Goal: Register for event/course

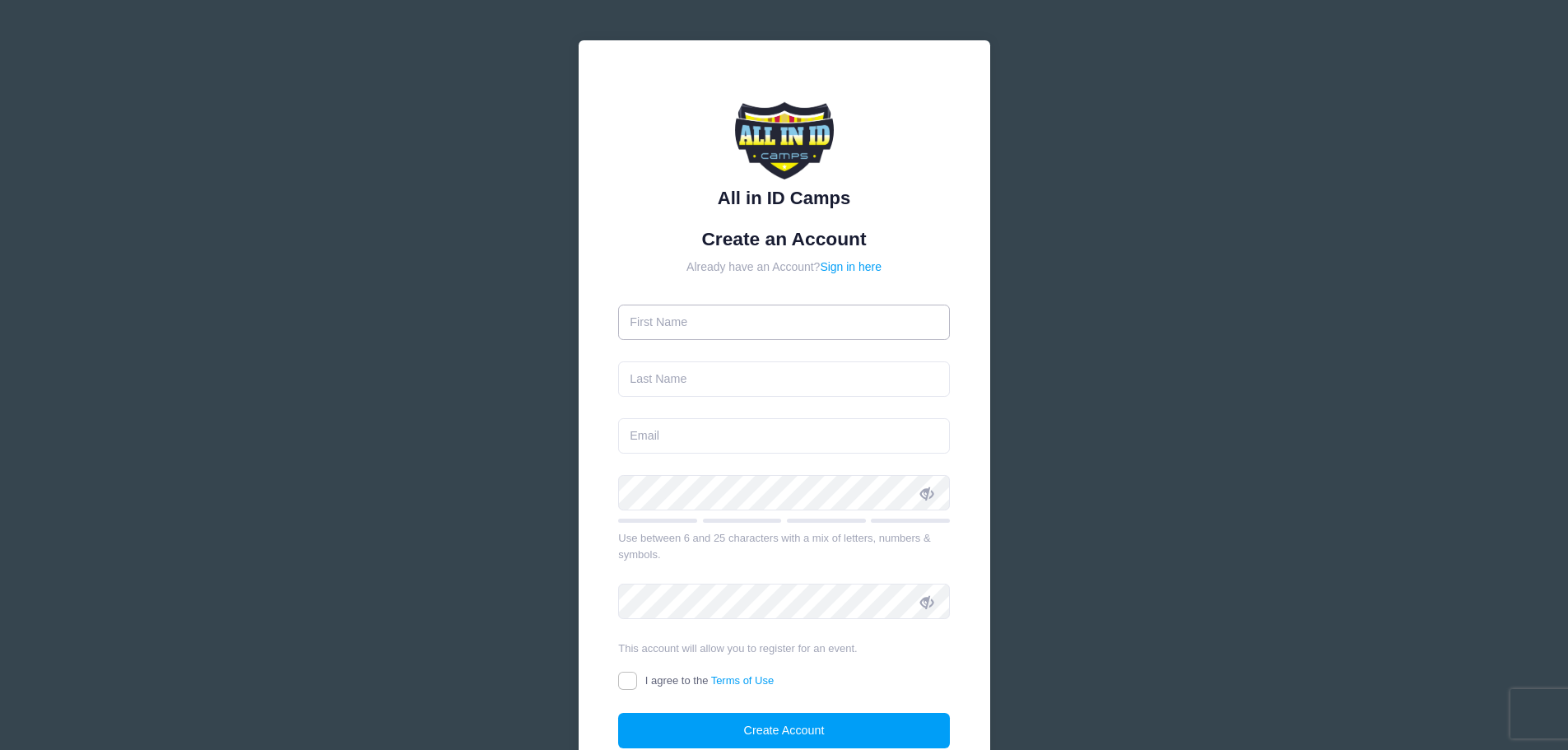
click at [681, 324] on input "text" at bounding box center [784, 321] width 332 height 35
type input "[PERSON_NAME]"
type input "OFriel"
type input "[EMAIL_ADDRESS][DOMAIN_NAME]"
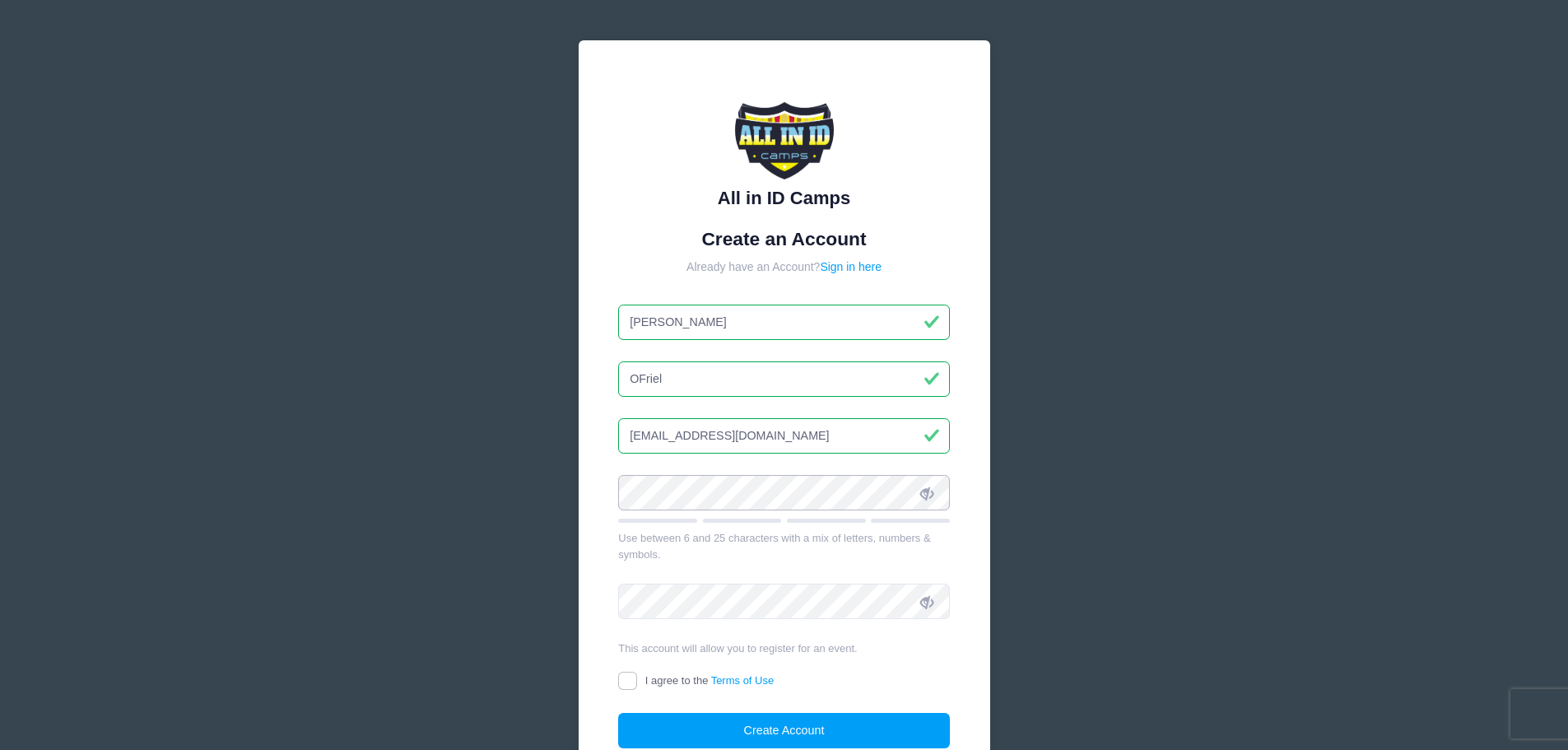
click at [542, 485] on div "All in ID Camps Create an Account Already have an Account? Sign in here [PERSON…" at bounding box center [784, 448] width 492 height 895
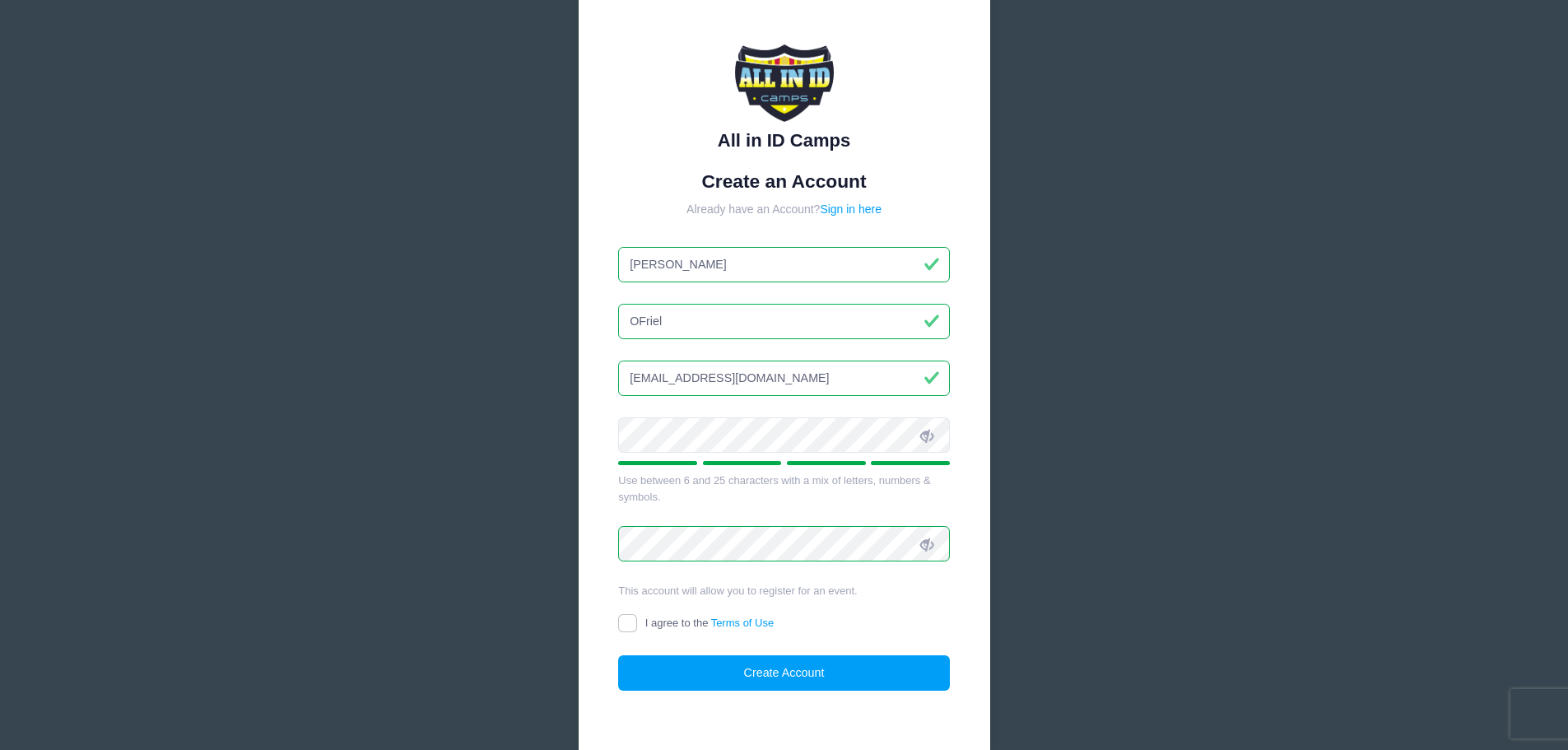
scroll to position [145, 0]
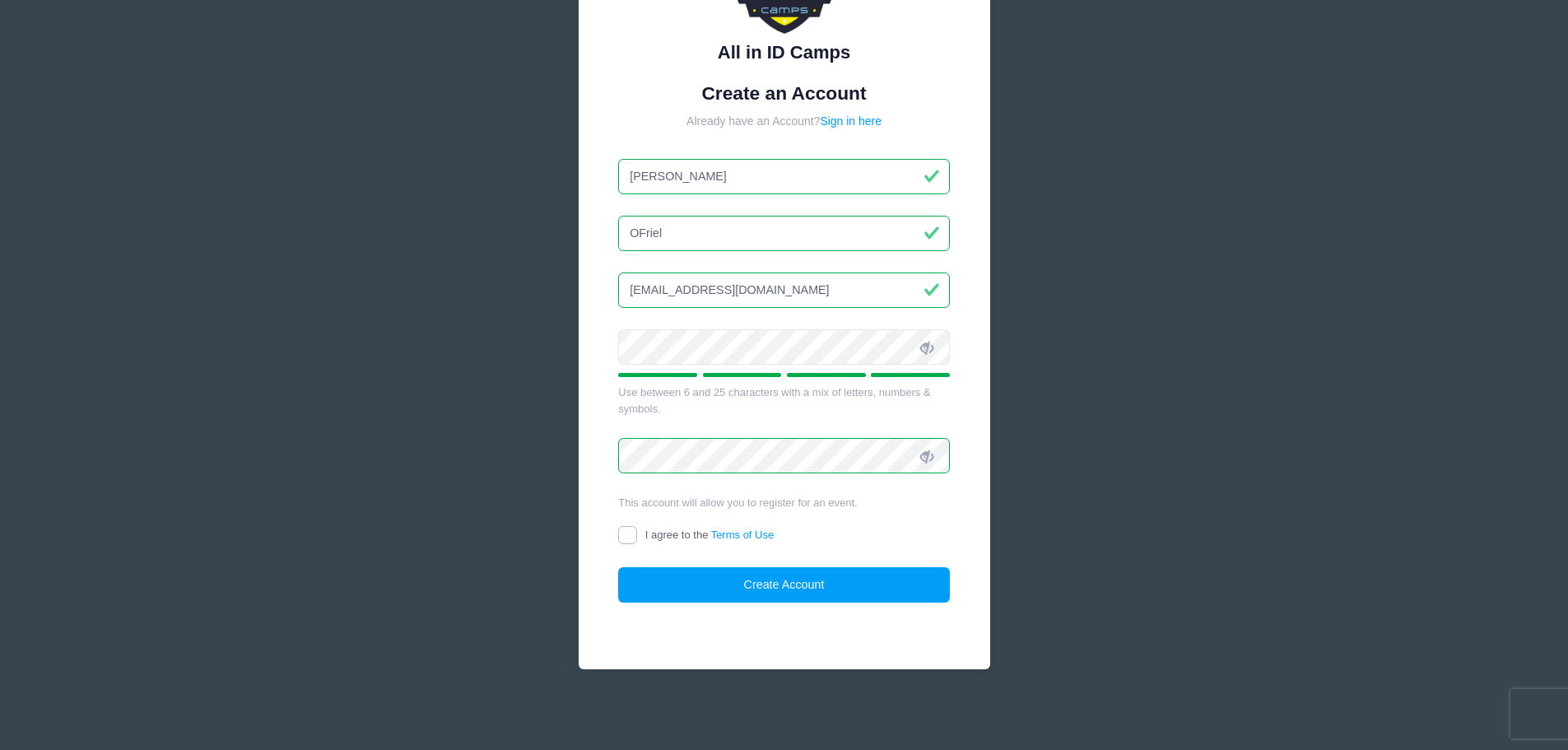
click at [622, 536] on input "I agree to the Terms of Use" at bounding box center [627, 535] width 19 height 19
checkbox input "true"
click at [710, 603] on button "Create Account" at bounding box center [784, 584] width 332 height 35
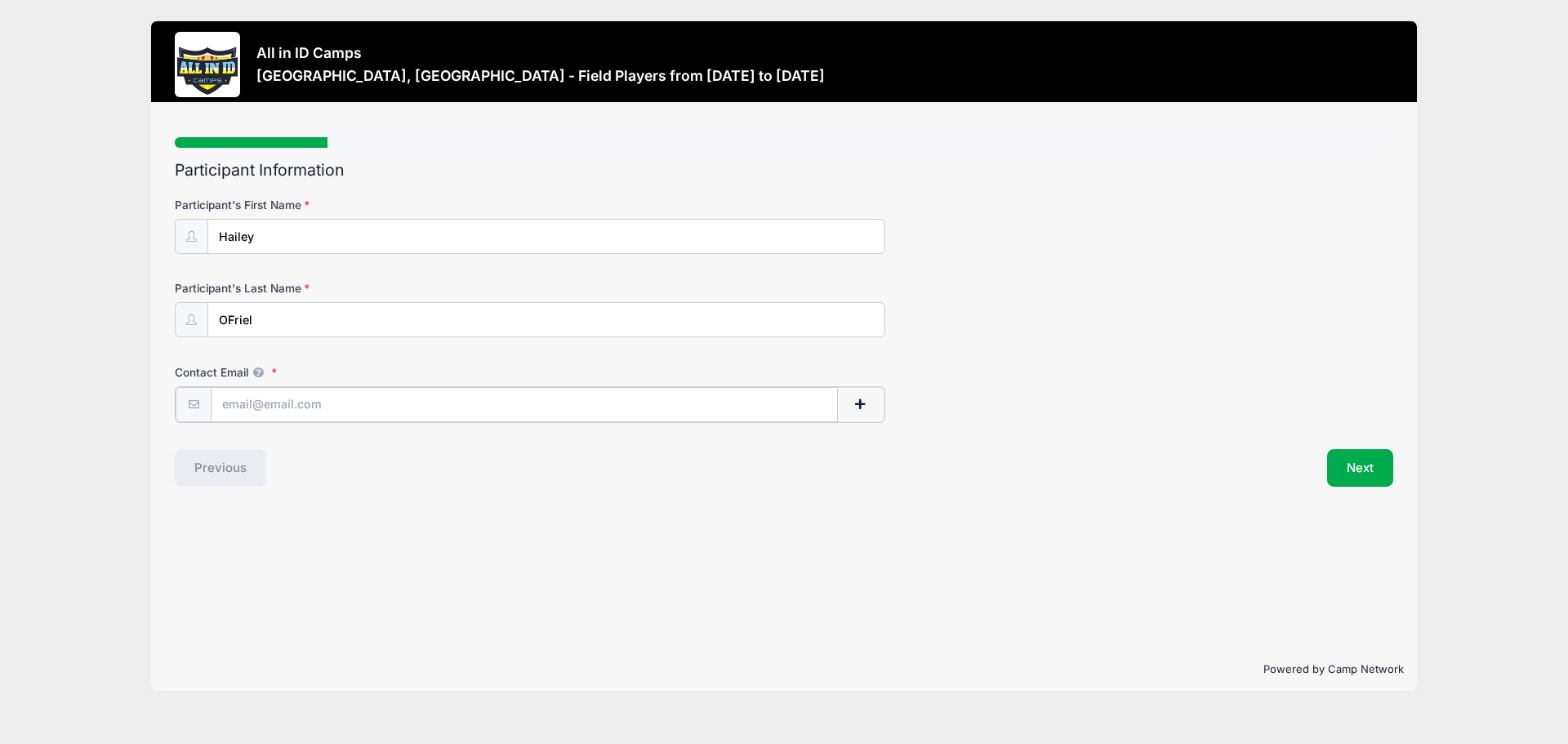
click at [253, 404] on input "Contact Email" at bounding box center [524, 404] width 627 height 35
drag, startPoint x: 253, startPoint y: 404, endPoint x: 269, endPoint y: 440, distance: 39.4
click at [259, 420] on input "ofrielhailey" at bounding box center [524, 404] width 627 height 35
click at [307, 399] on input "ofrielhailey" at bounding box center [524, 404] width 627 height 35
type input "ofrielhailey@gmail.com"
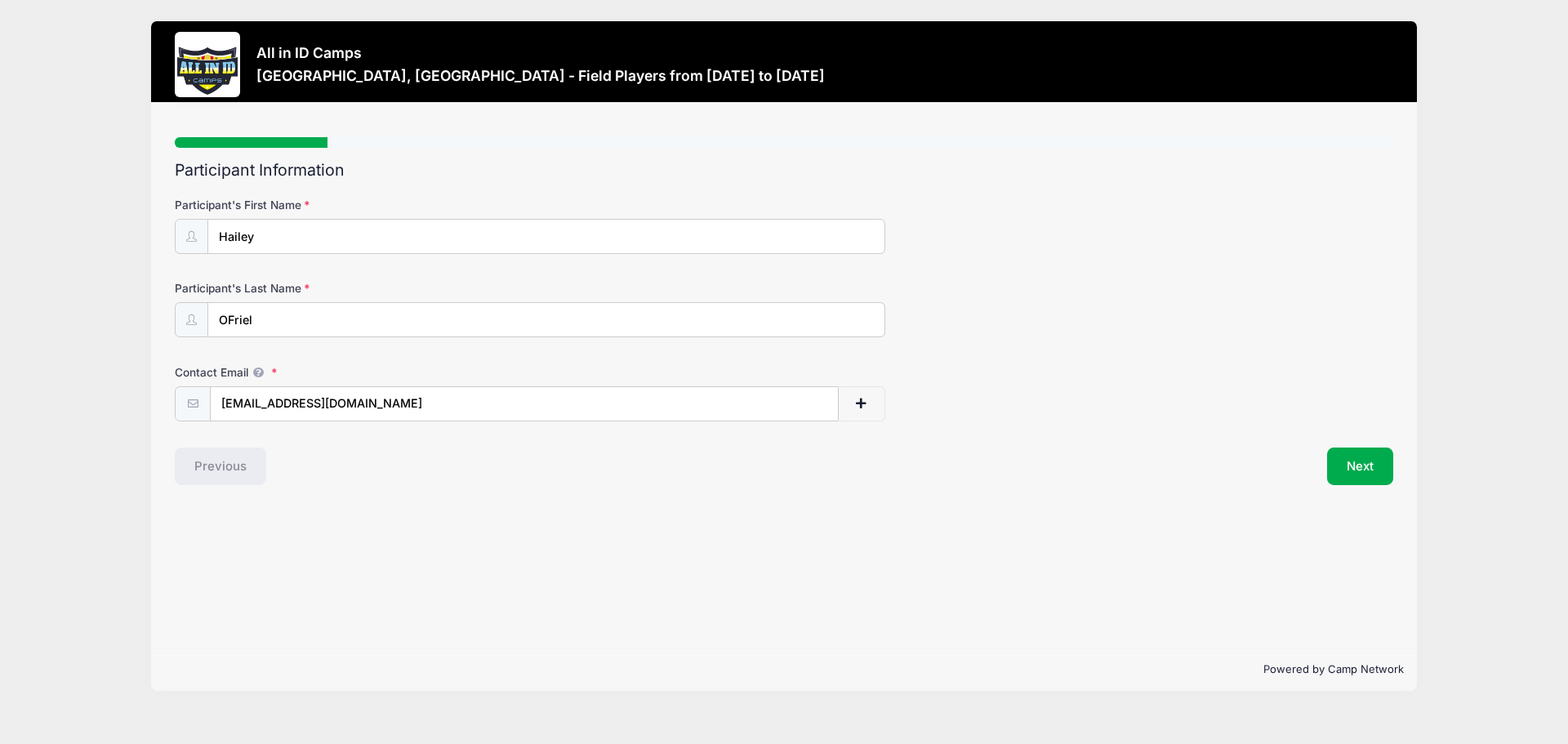
click at [421, 541] on div "Step 1 /7 Step 1 Step 2 Step 3 Step 4 Step 5 Policies Extra Items Summary Parti…" at bounding box center [784, 375] width 1266 height 544
click at [379, 402] on input "ofrielhailey@gmail.com" at bounding box center [524, 404] width 627 height 35
click at [356, 496] on div "Step 1 /7 Step 1 Step 2 Step 3 Step 4 Step 5 Policies Extra Items Summary Parti…" at bounding box center [784, 375] width 1266 height 544
click at [416, 498] on div "Step 1 /7 Step 1 Step 2 Step 3 Step 4 Step 5 Policies Extra Items Summary Parti…" at bounding box center [784, 375] width 1266 height 544
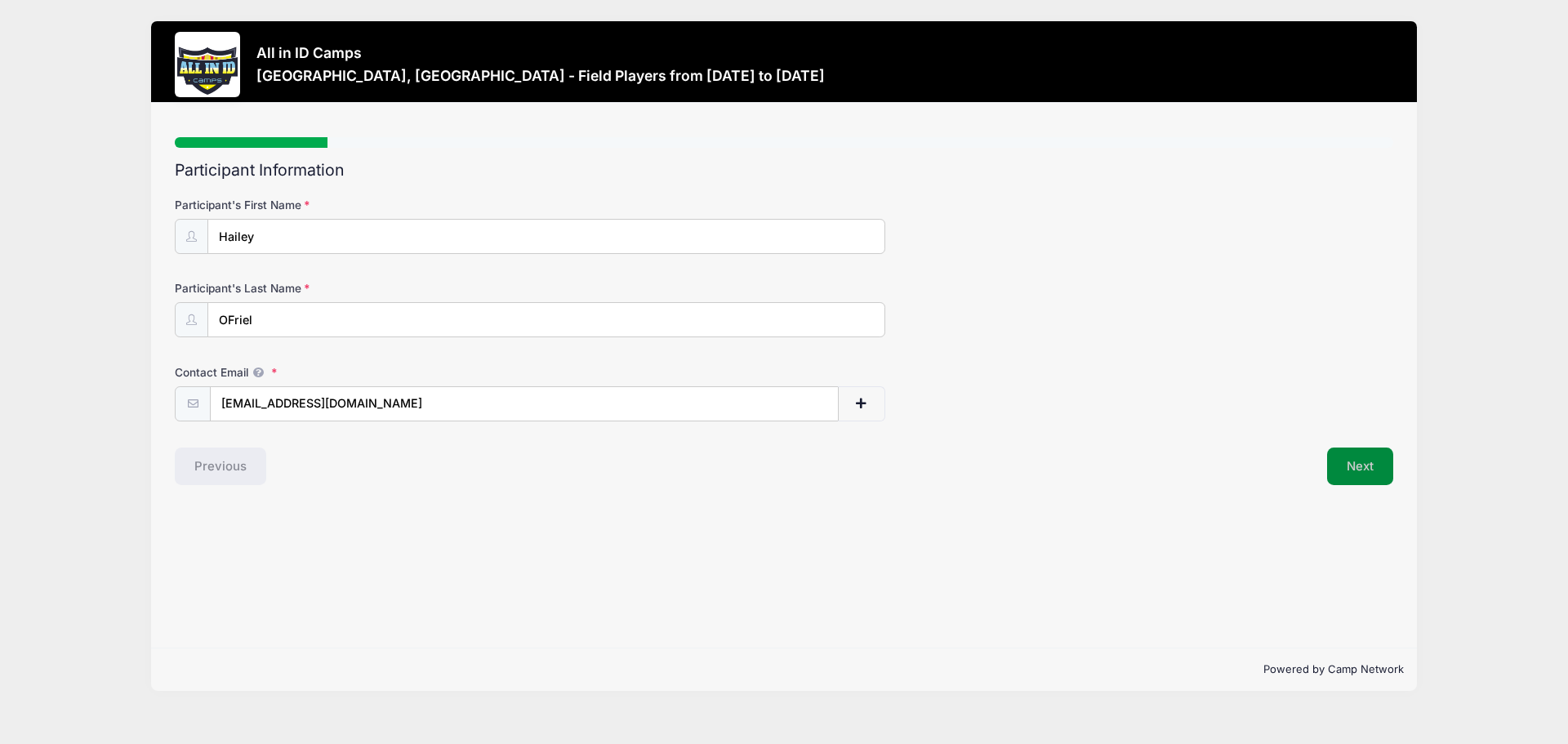
click at [1362, 476] on button "Next" at bounding box center [1360, 466] width 66 height 38
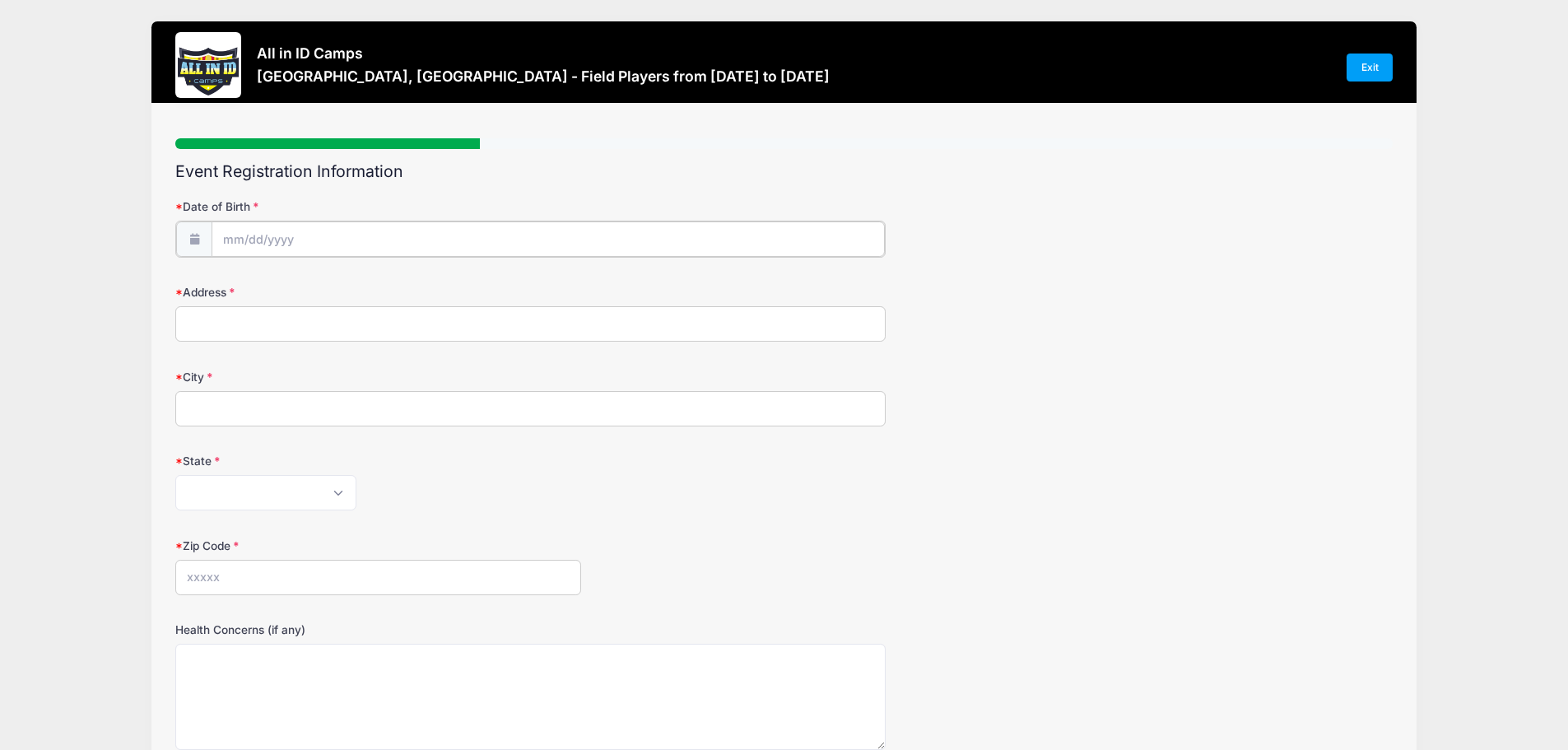
click at [247, 242] on input "Date of Birth" at bounding box center [548, 238] width 673 height 35
click at [385, 348] on span "5" at bounding box center [386, 345] width 30 height 30
type input "09/05/2025"
click at [296, 244] on input "09/05/2025" at bounding box center [548, 238] width 673 height 35
click at [302, 240] on input "09/05/2025" at bounding box center [548, 238] width 673 height 35
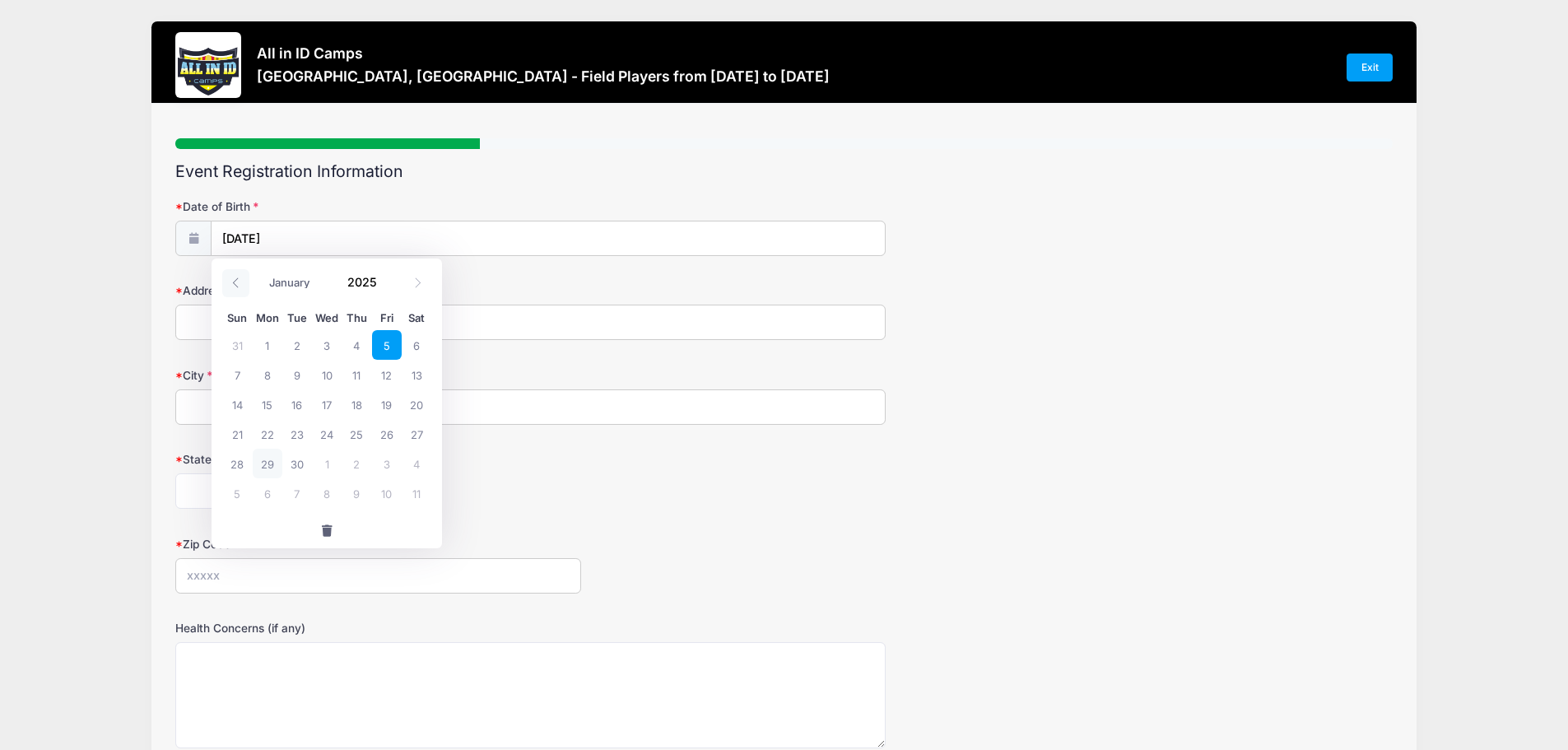
click at [240, 288] on icon at bounding box center [236, 282] width 11 height 11
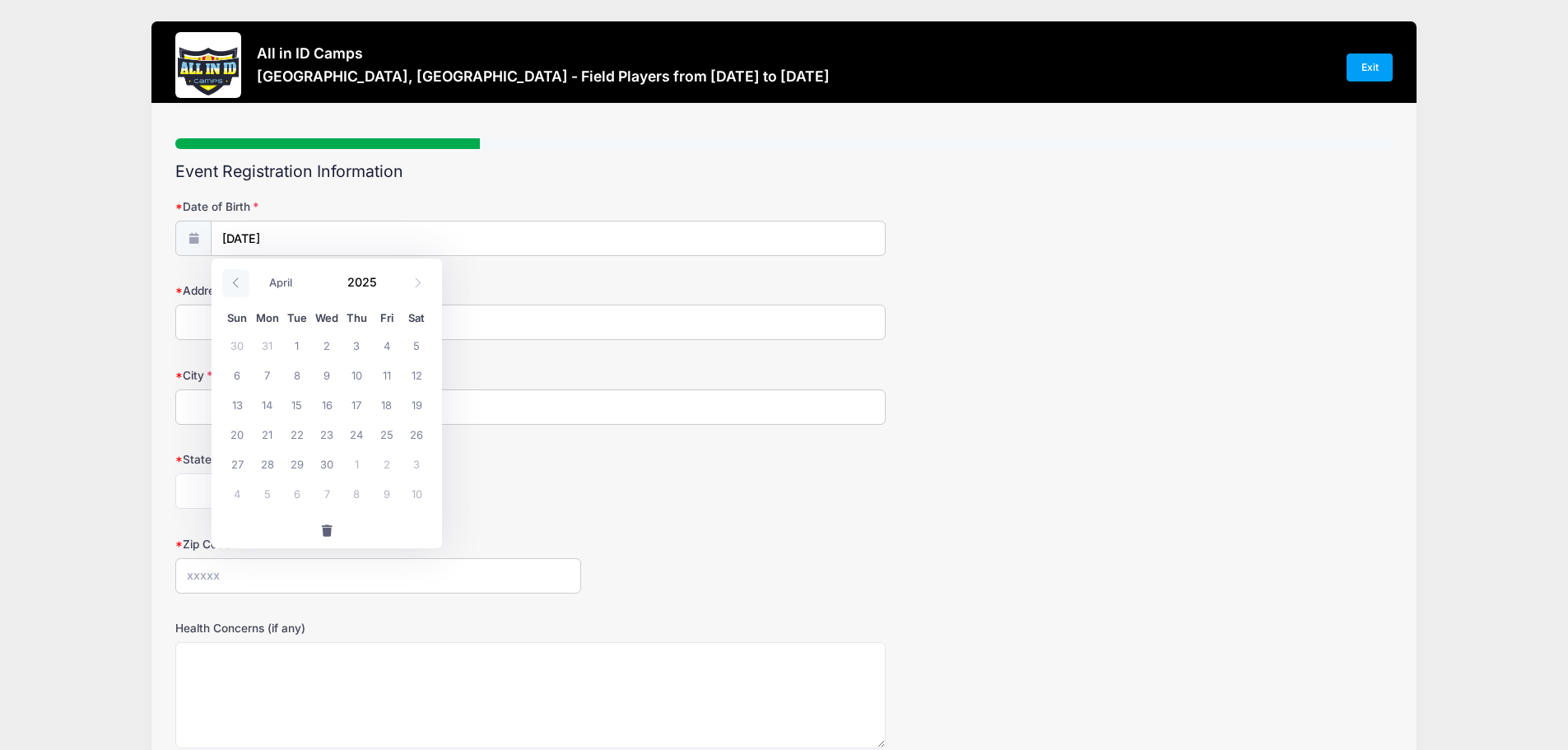
click at [240, 288] on icon at bounding box center [236, 282] width 11 height 11
click at [294, 245] on input "09/05/2025" at bounding box center [548, 238] width 673 height 35
click at [199, 242] on icon at bounding box center [193, 238] width 14 height 11
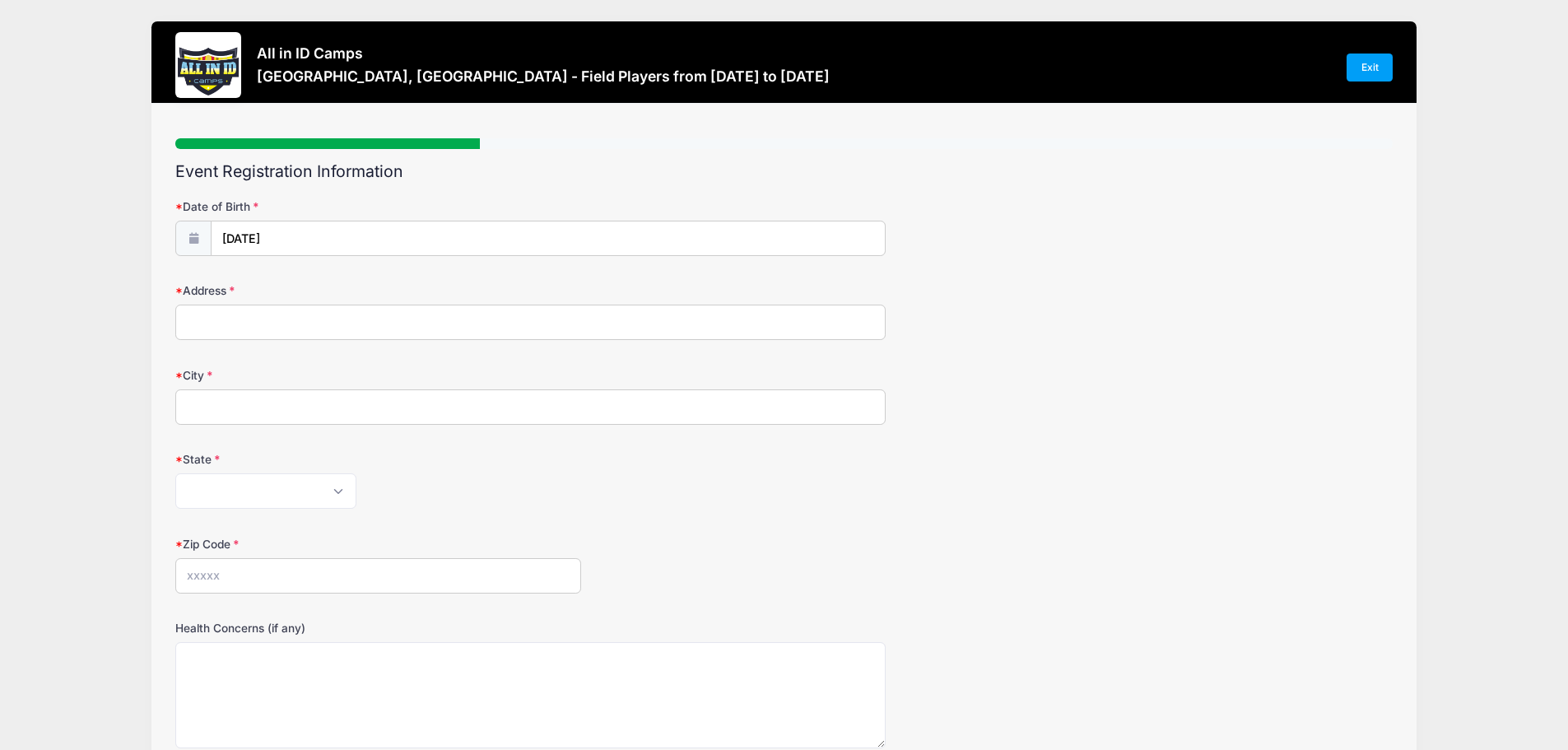
click at [197, 239] on icon at bounding box center [193, 238] width 14 height 11
click at [302, 242] on input "09/05/2025" at bounding box center [548, 238] width 673 height 35
select select "8"
click at [386, 276] on span at bounding box center [386, 276] width 12 height 13
click at [384, 288] on span at bounding box center [386, 289] width 12 height 13
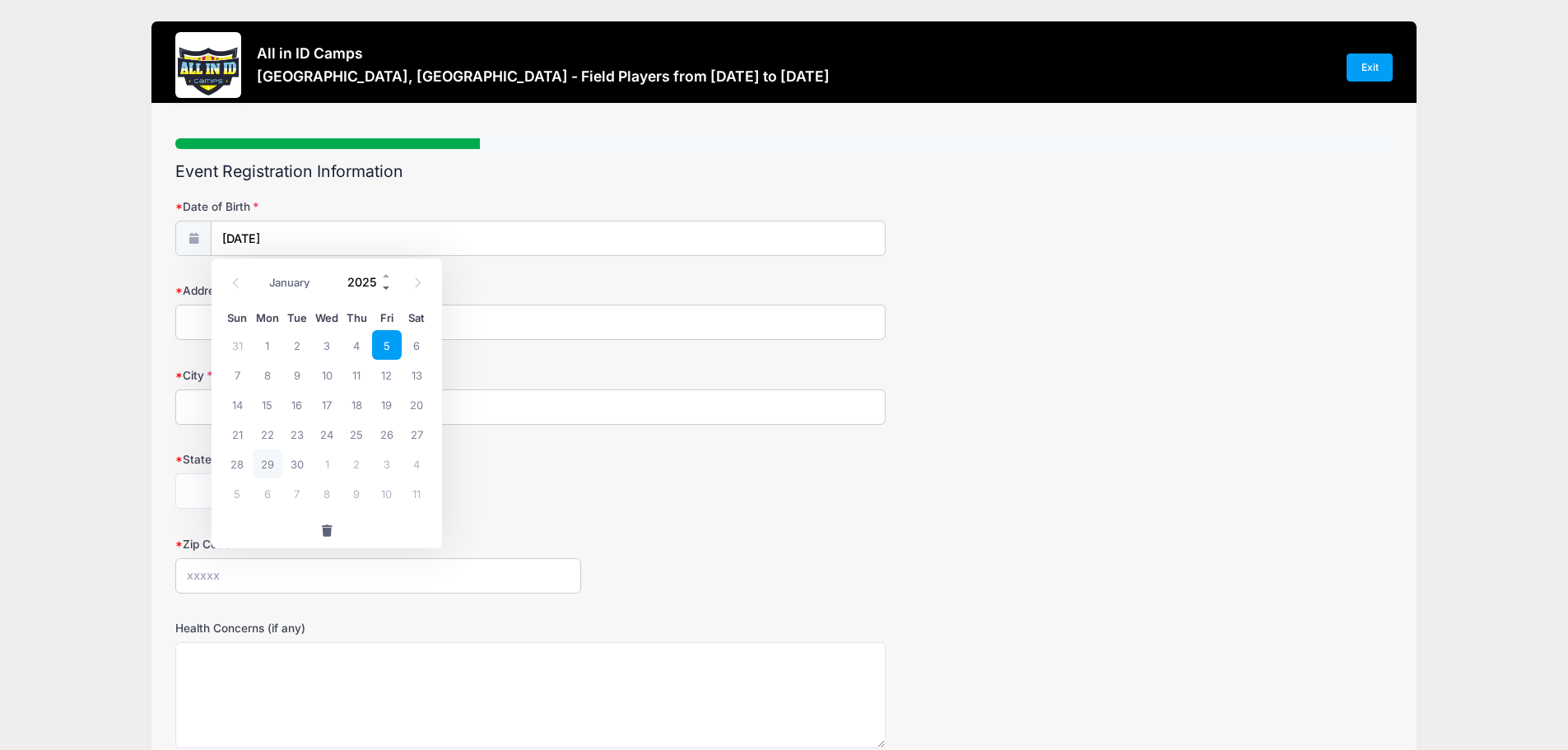
click at [384, 288] on span at bounding box center [386, 289] width 12 height 13
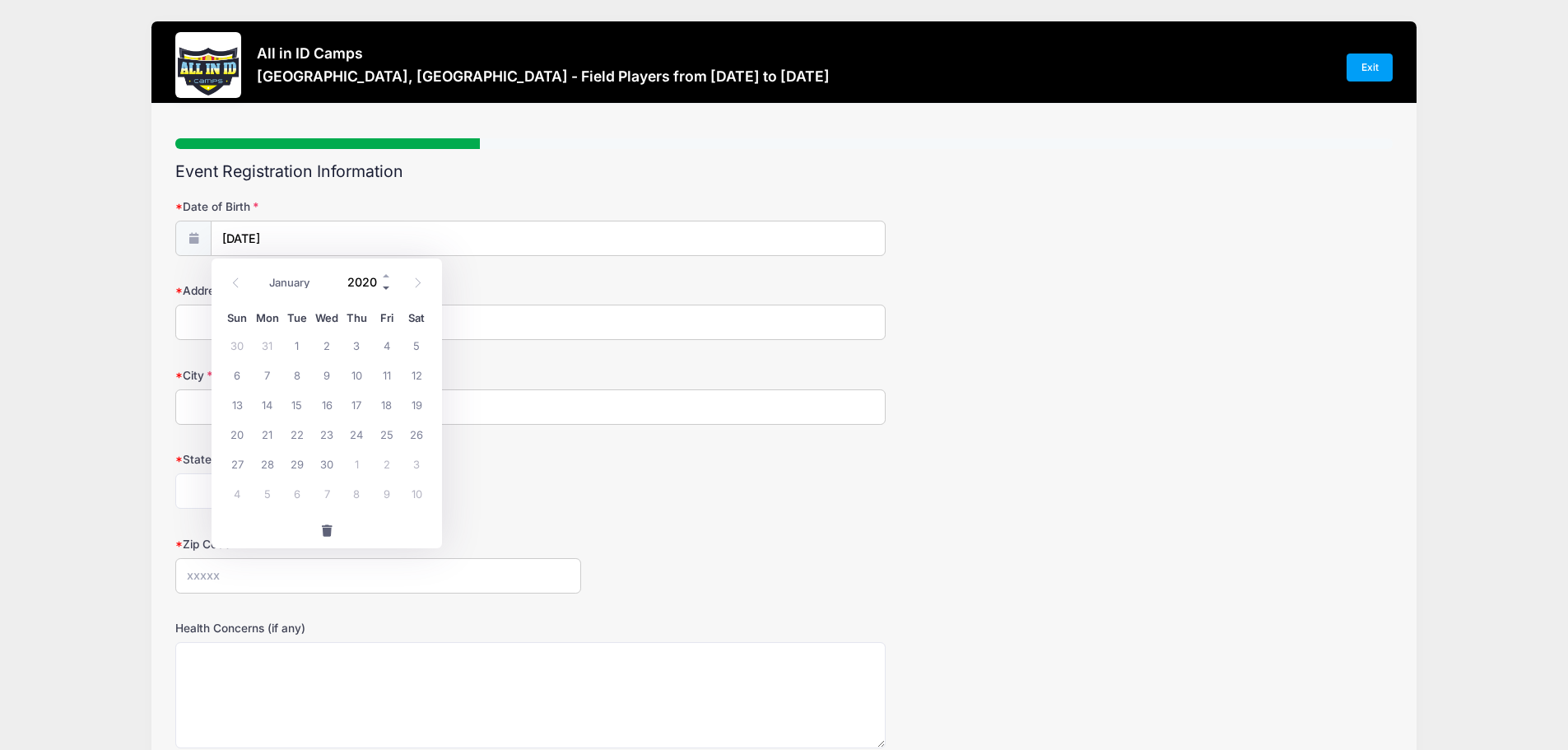
click at [384, 288] on span at bounding box center [386, 289] width 12 height 13
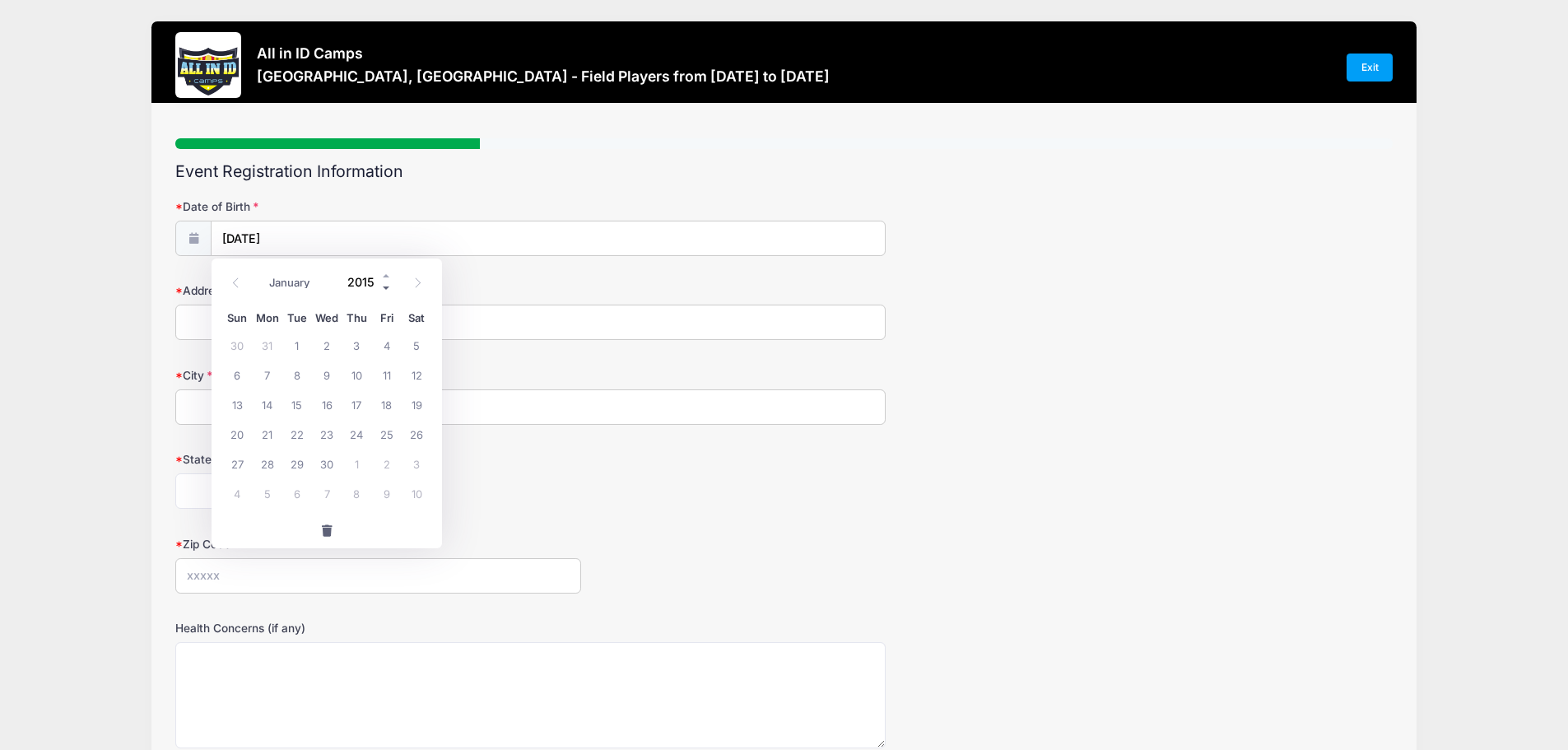
click at [384, 288] on span at bounding box center [386, 289] width 12 height 13
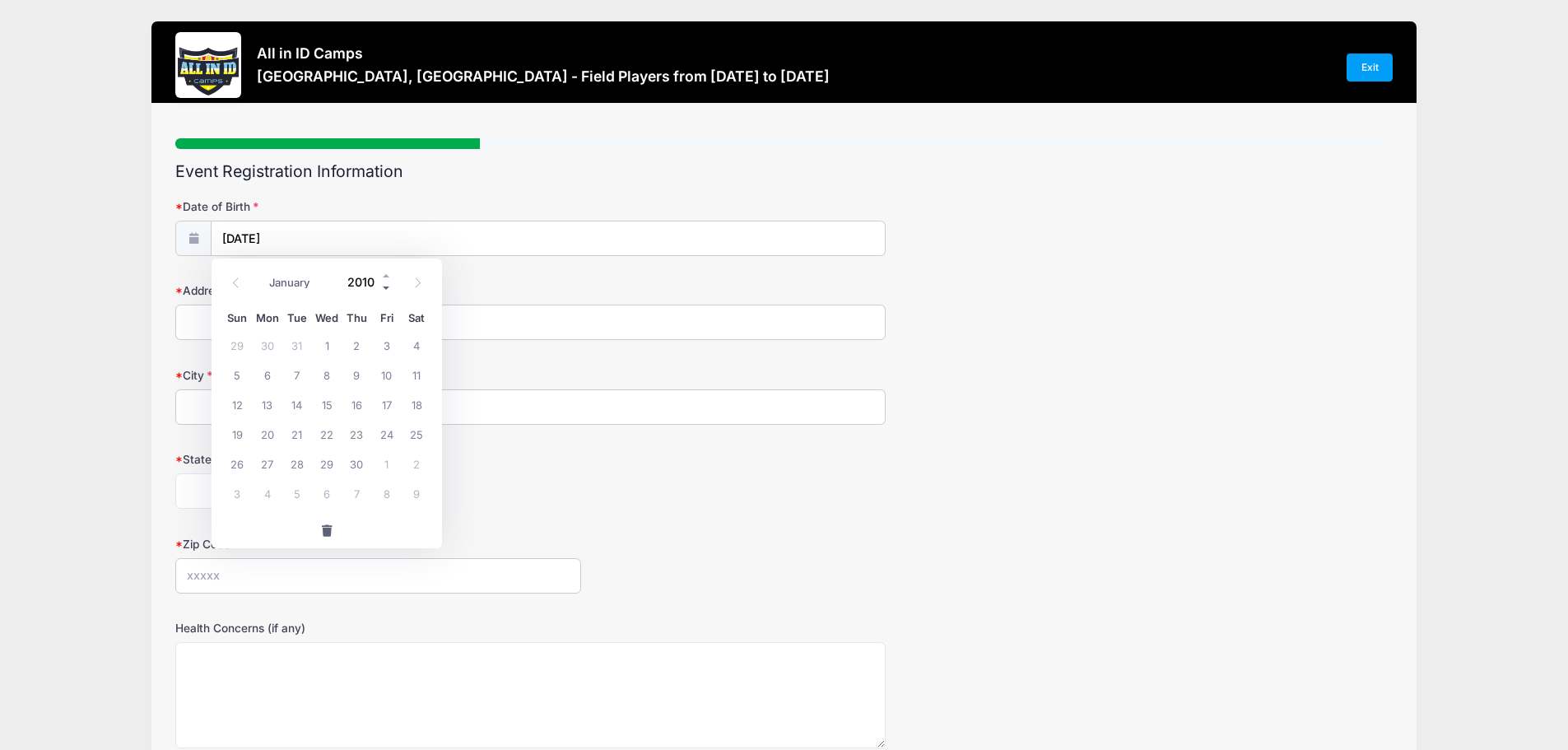
click at [384, 288] on span at bounding box center [386, 289] width 12 height 13
type input "2008"
click at [427, 240] on input "09/05/2025" at bounding box center [548, 238] width 673 height 35
click at [366, 239] on input "09/05/2025" at bounding box center [548, 238] width 673 height 35
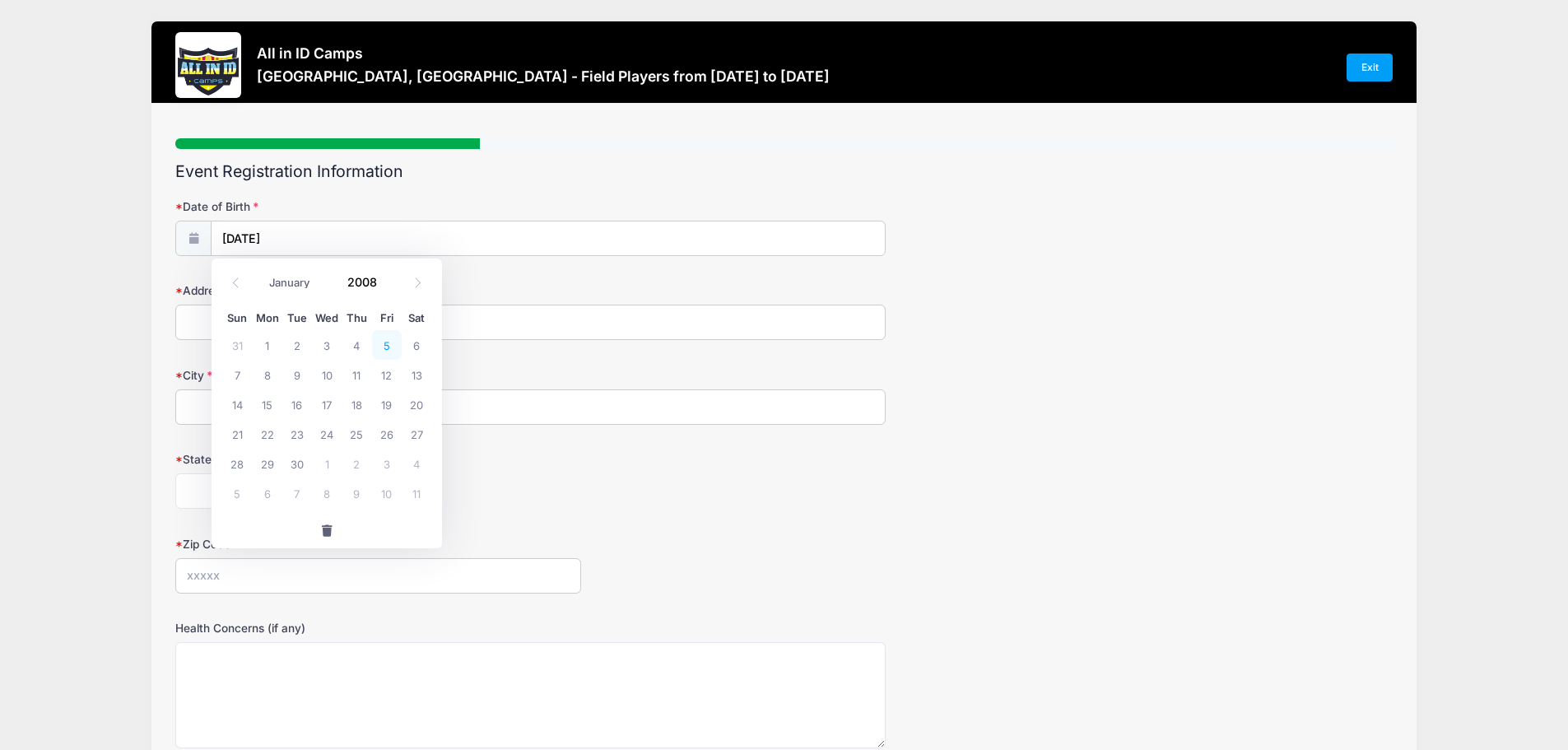
click at [389, 347] on span "5" at bounding box center [386, 345] width 30 height 30
type input "09/05/2008"
click at [223, 323] on input "Address" at bounding box center [530, 321] width 710 height 35
type input "100 Giegerich Avenue"
type input "Staten Island"
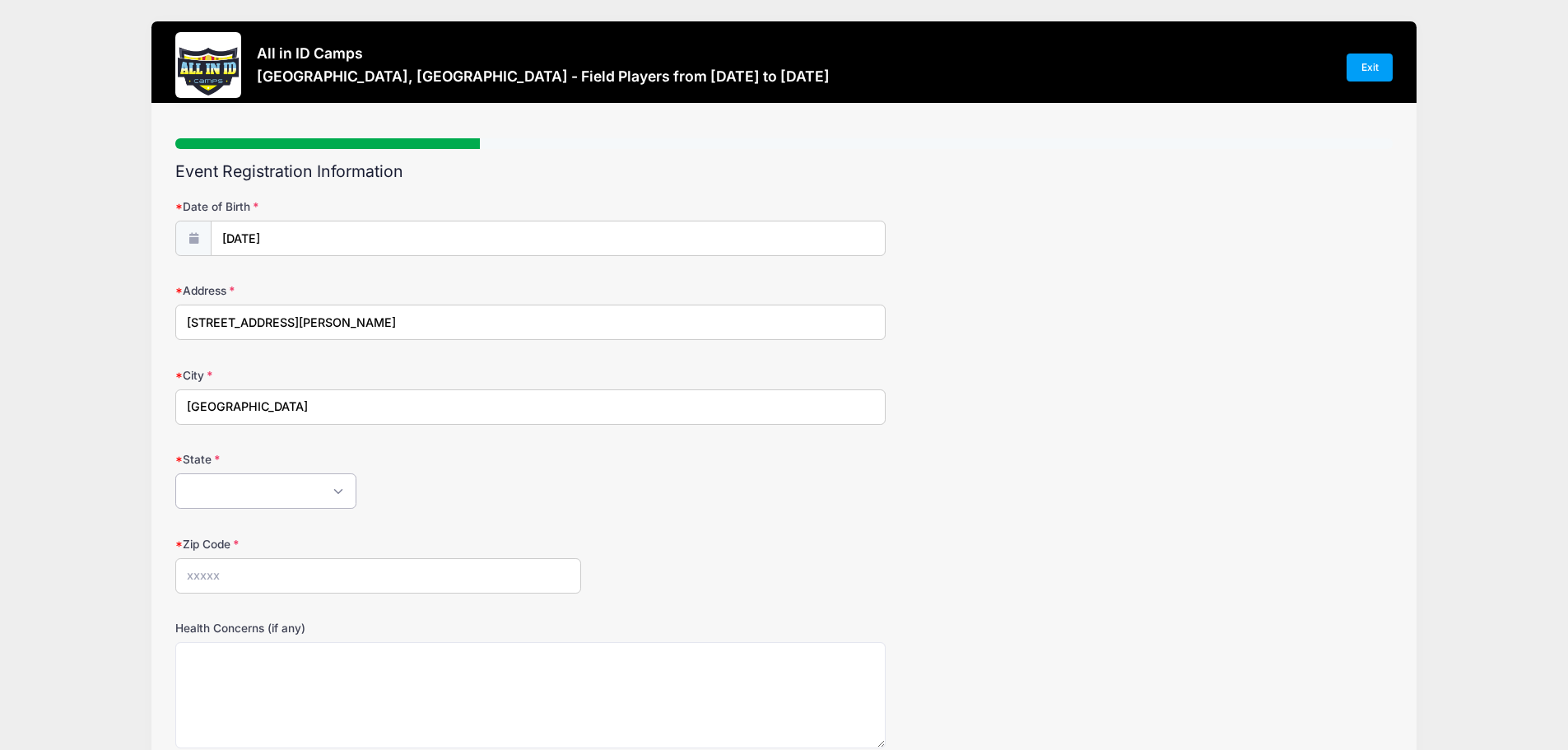
select select "NY"
type input "10307"
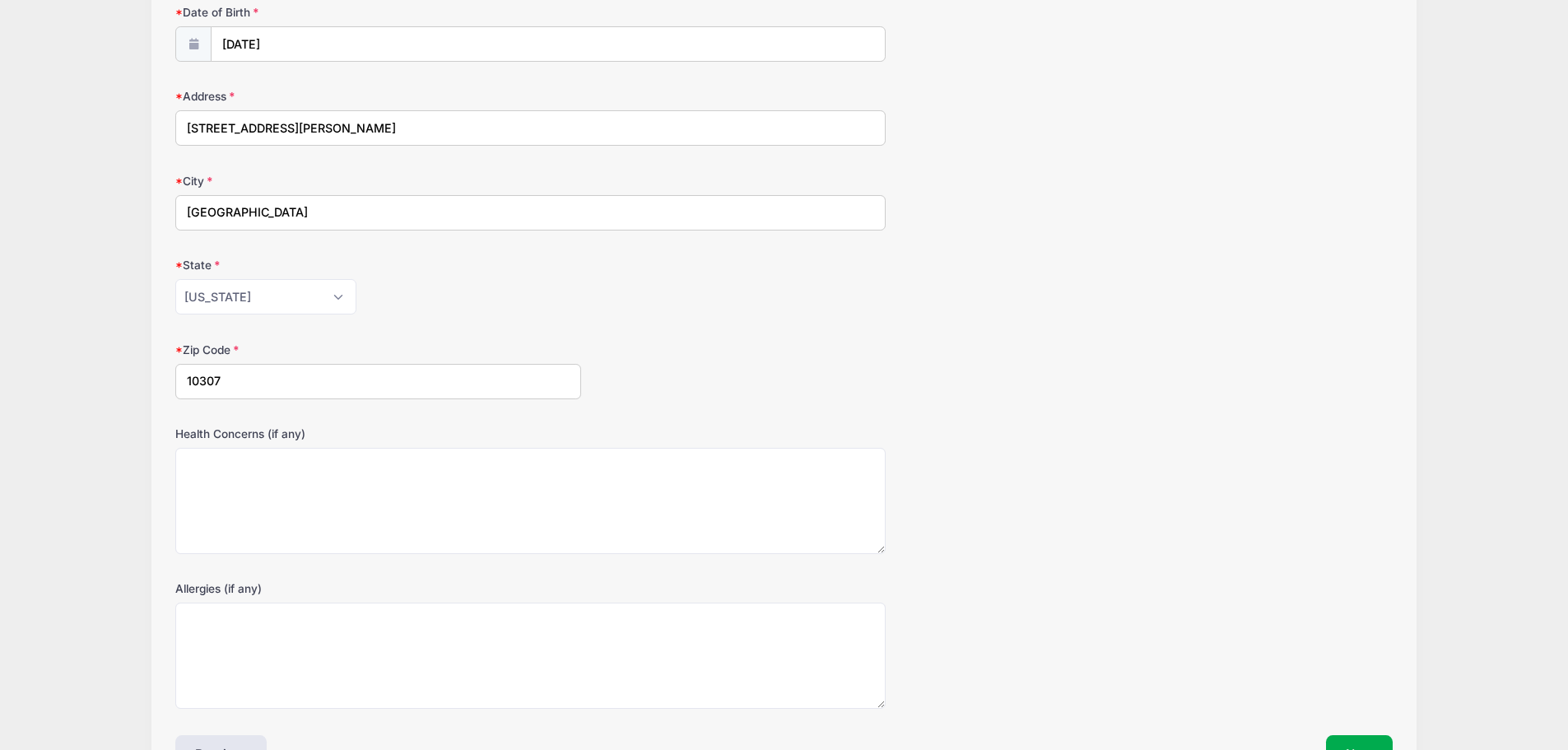
scroll to position [247, 0]
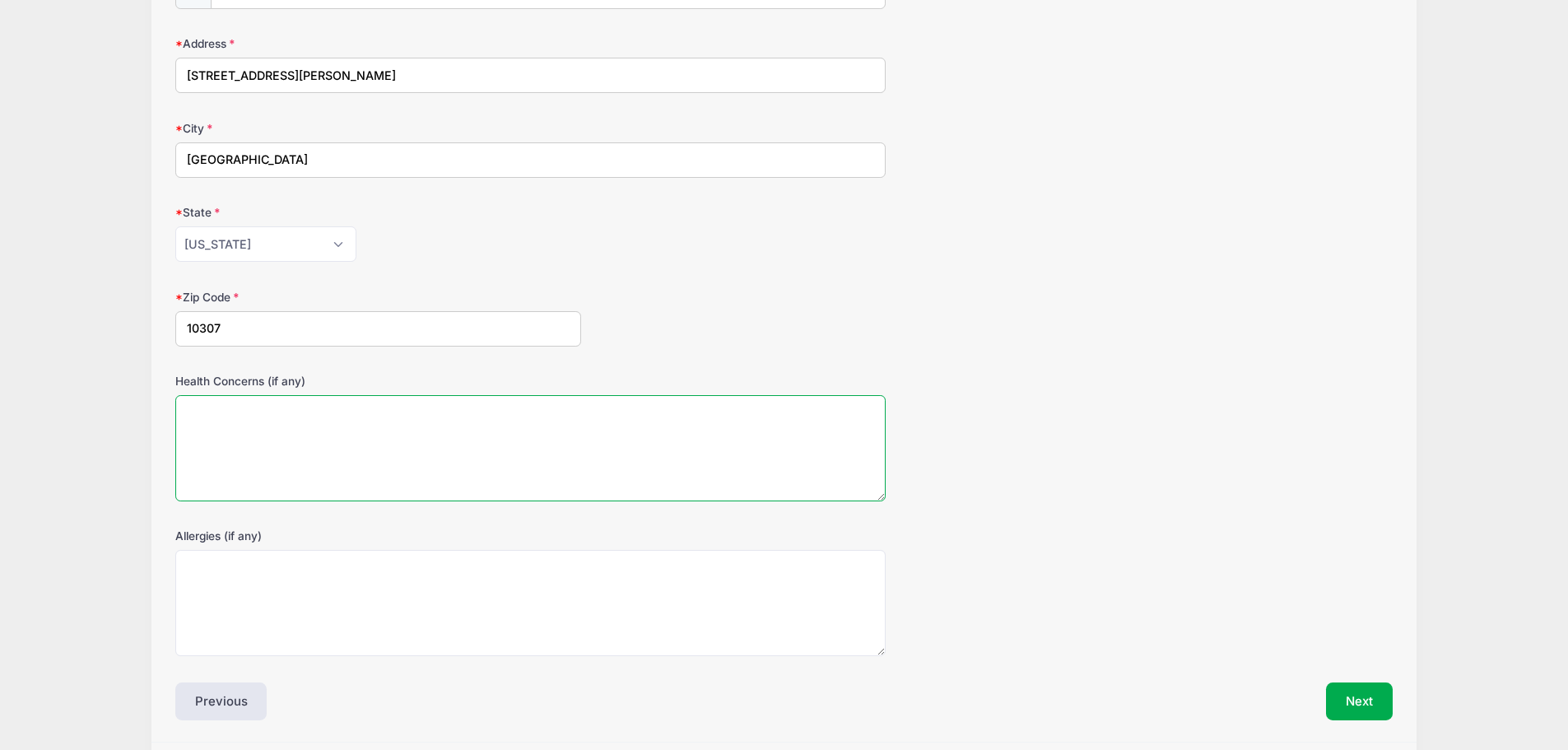
click at [233, 427] on textarea "Health Concerns (if any)" at bounding box center [530, 449] width 710 height 106
type textarea "N/a"
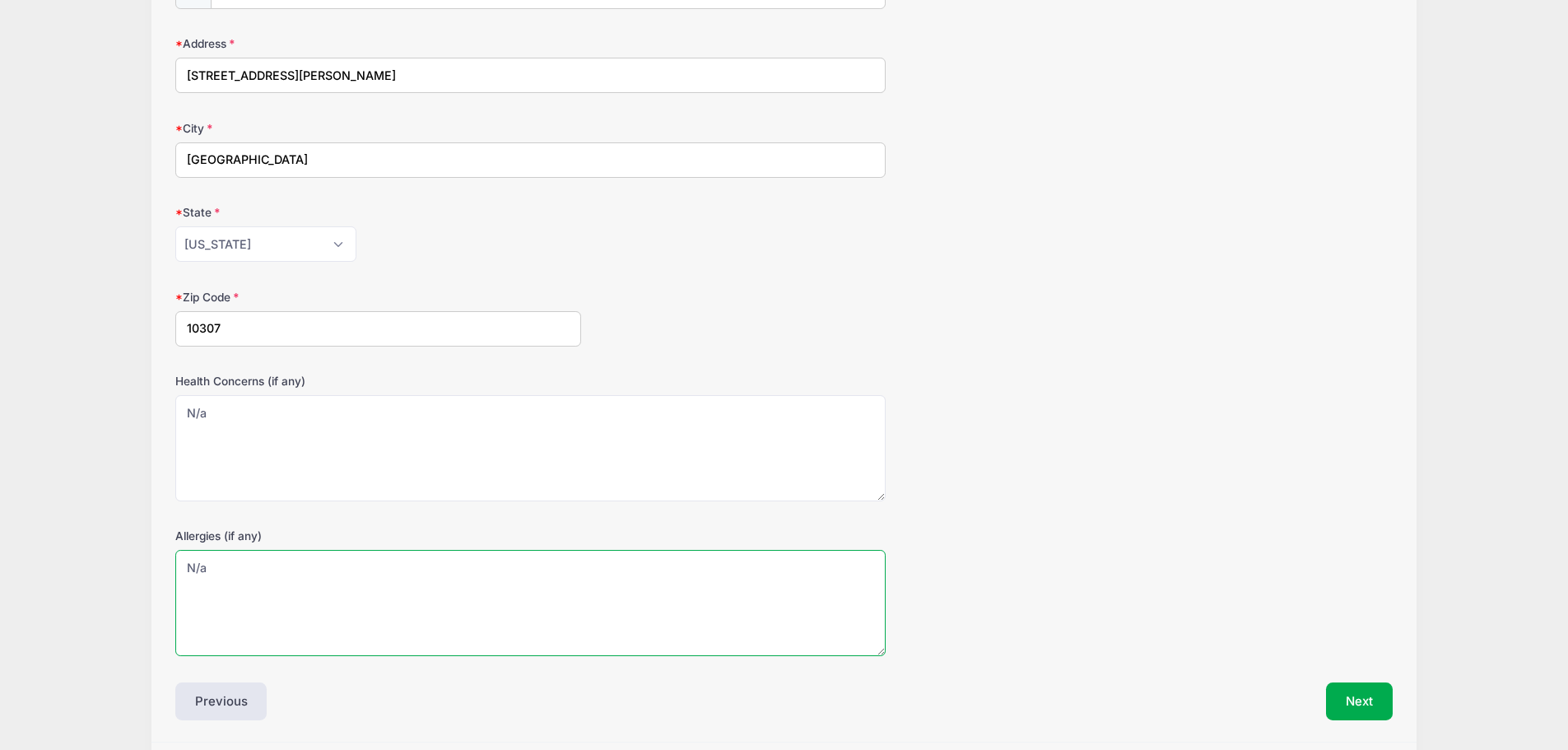
type textarea "N/a"
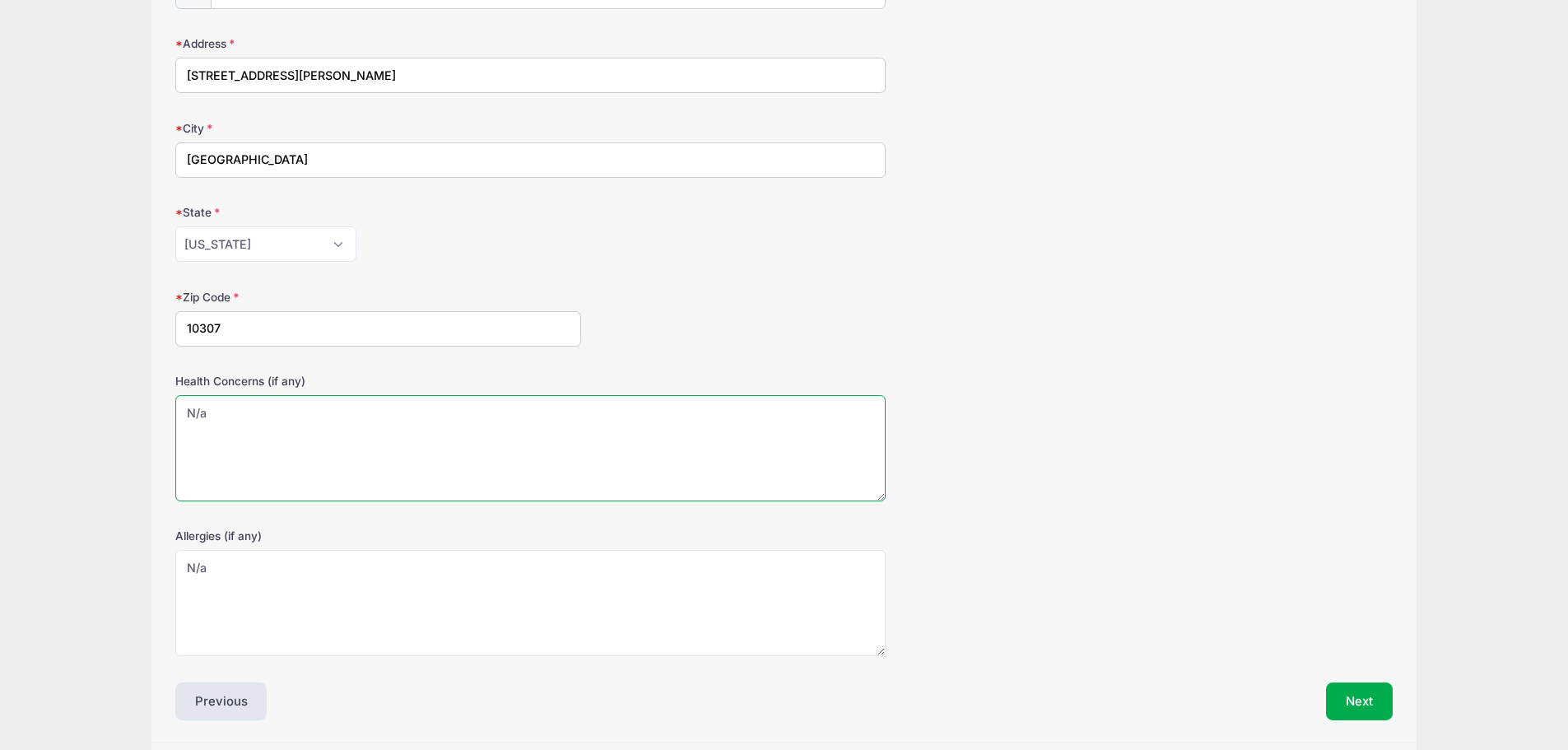
click at [309, 409] on textarea "N/a" at bounding box center [530, 449] width 710 height 106
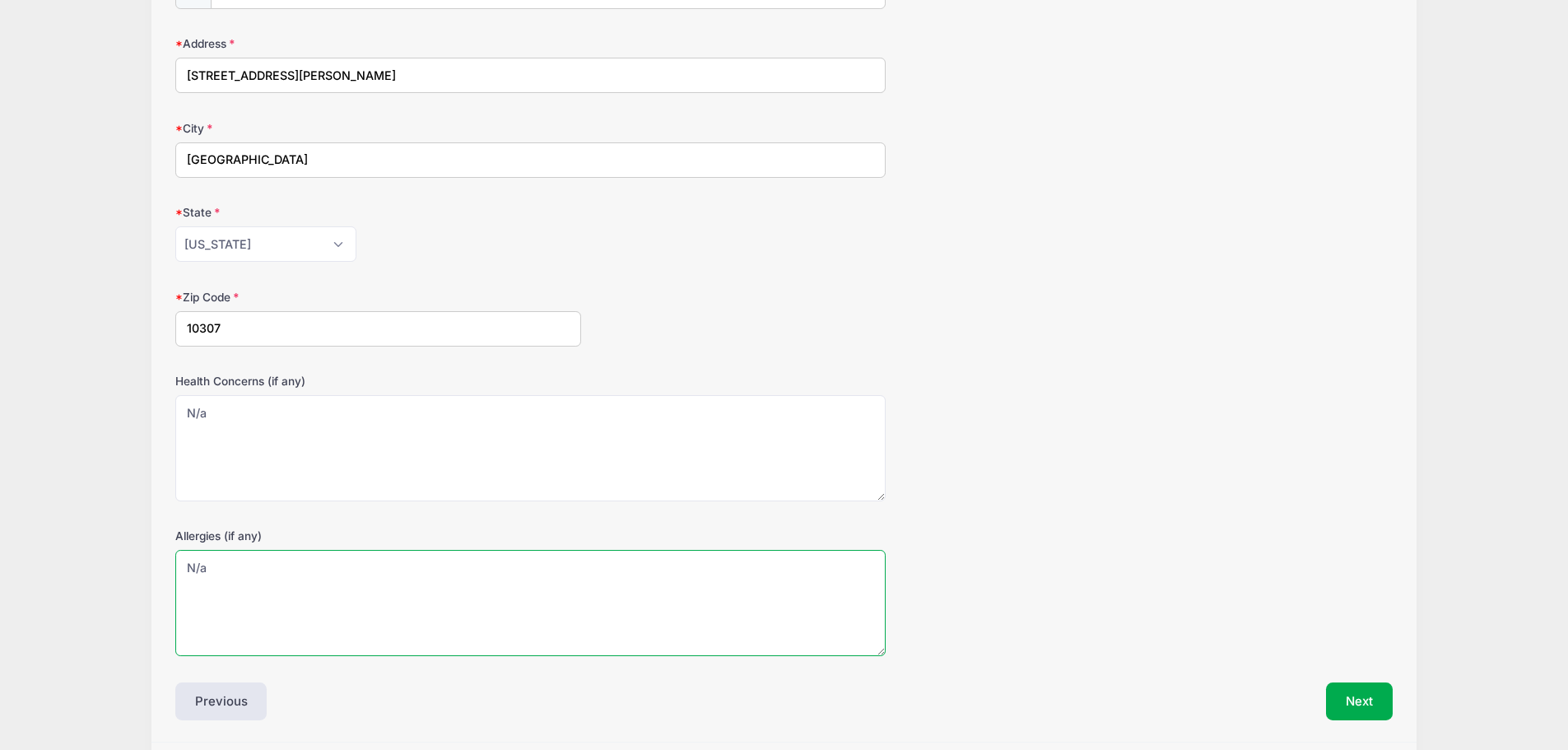
click at [292, 569] on textarea "N/a" at bounding box center [530, 603] width 710 height 106
click at [1364, 704] on button "Next" at bounding box center [1359, 701] width 67 height 38
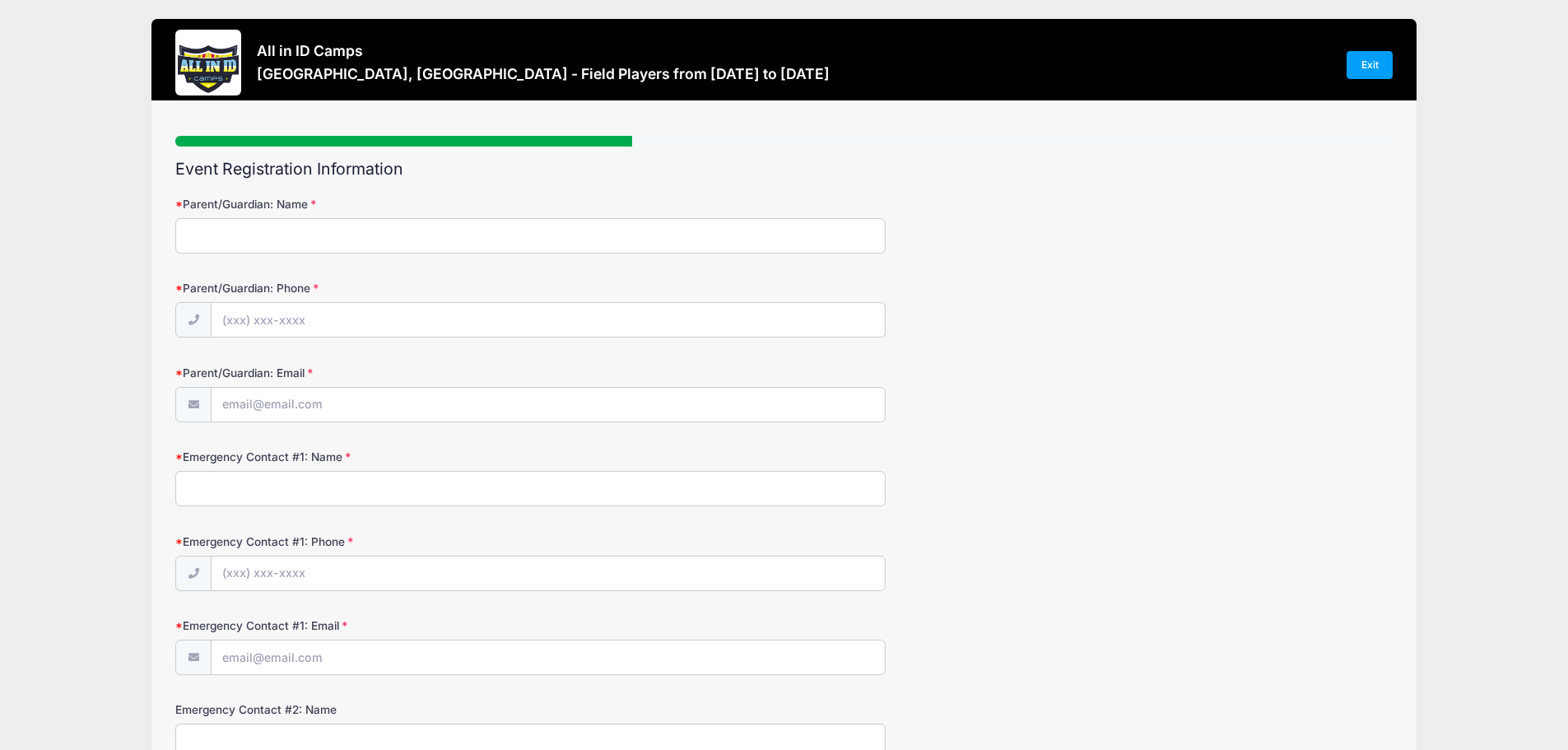
scroll to position [0, 0]
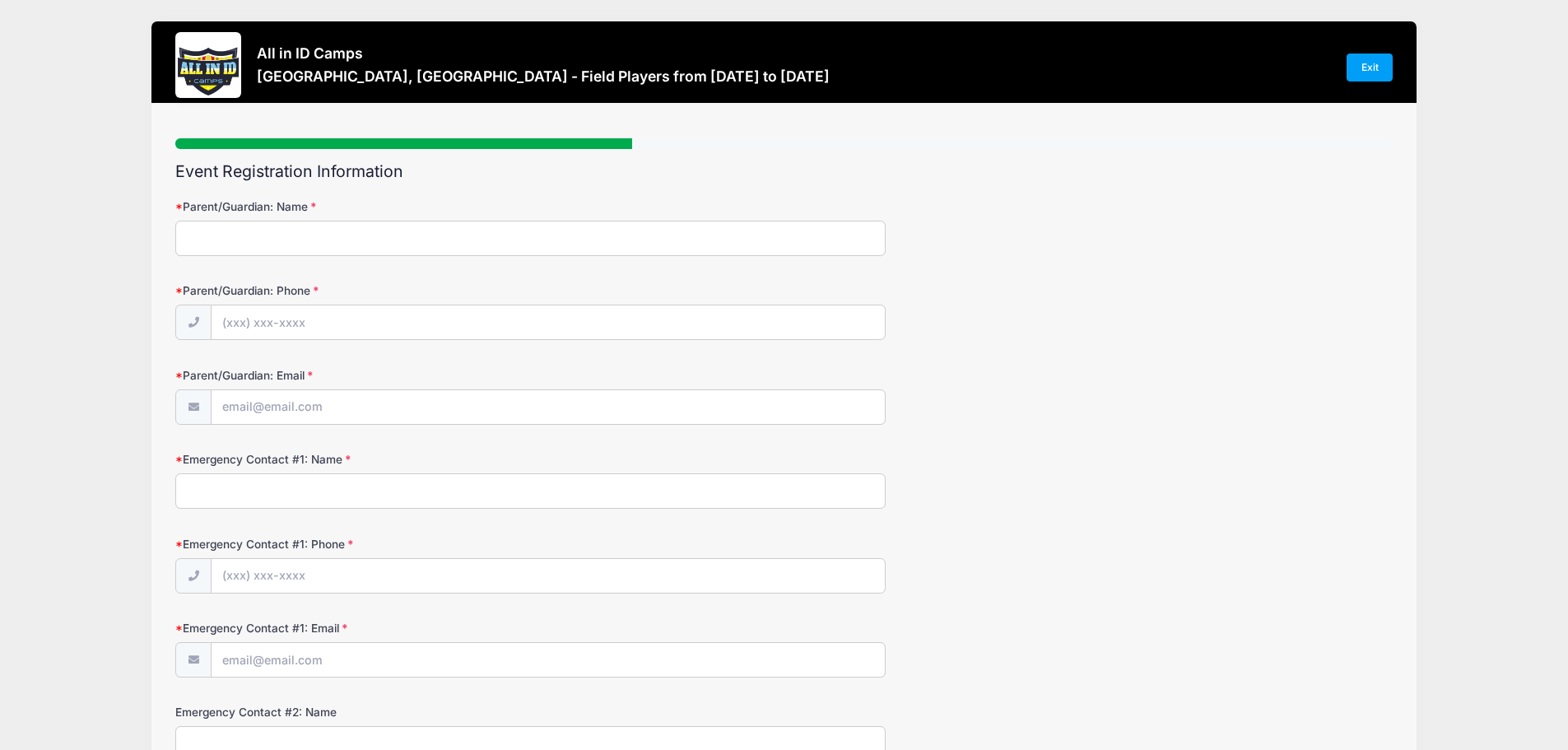
click at [232, 234] on input "Parent/Guardian: Name" at bounding box center [530, 237] width 710 height 35
type input "Diane OFriel"
type input "(917) 885-4161"
type input "[EMAIL_ADDRESS][DOMAIN_NAME]"
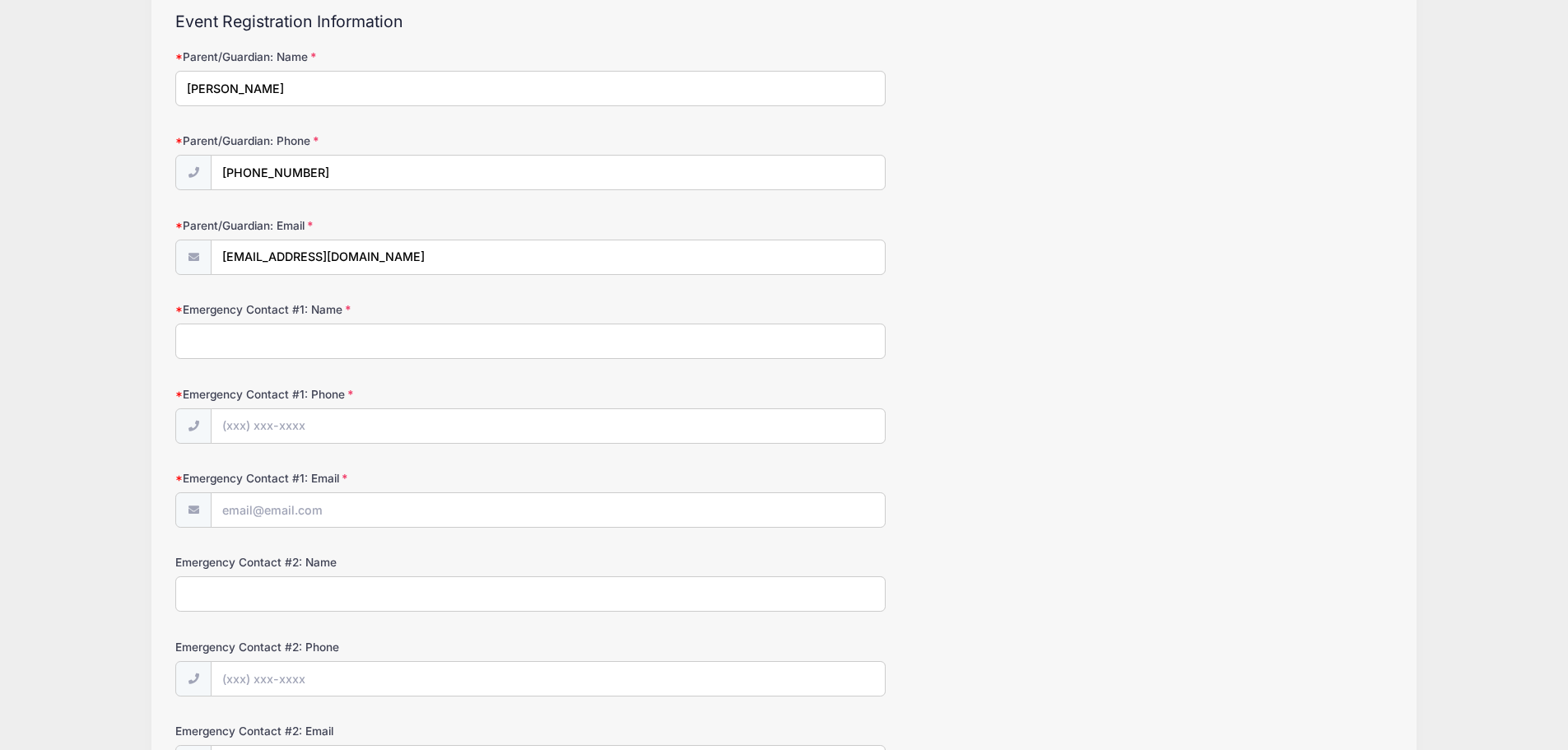
scroll to position [164, 0]
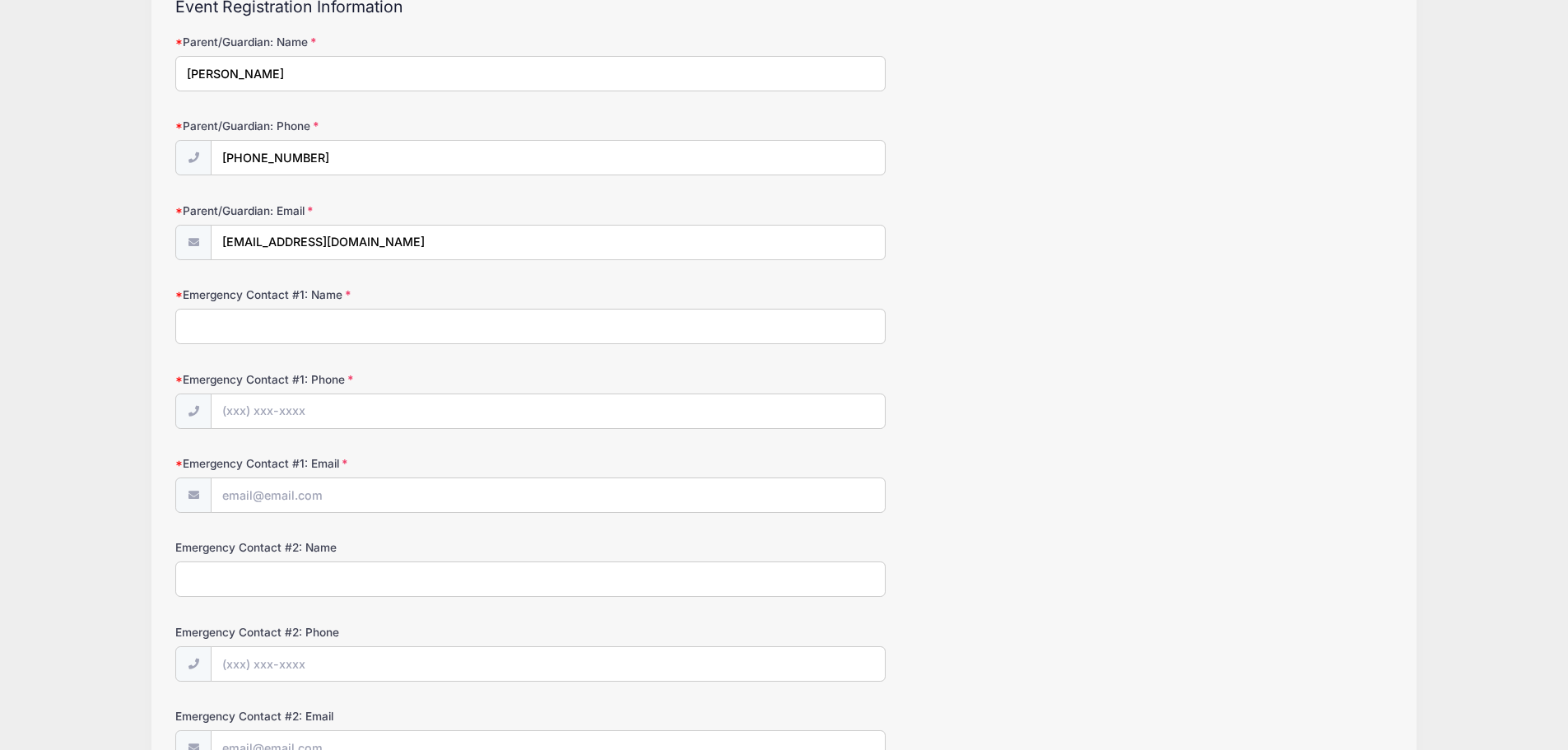
click at [197, 322] on input "Emergency Contact #1: Name" at bounding box center [530, 326] width 710 height 35
type input "Larry Ofriel"
click at [262, 409] on input "Emergency Contact #1: Phone" at bounding box center [548, 412] width 673 height 35
type input "(917) 885-4268"
click at [274, 506] on input "Emergency Contact #1: Email" at bounding box center [548, 495] width 673 height 35
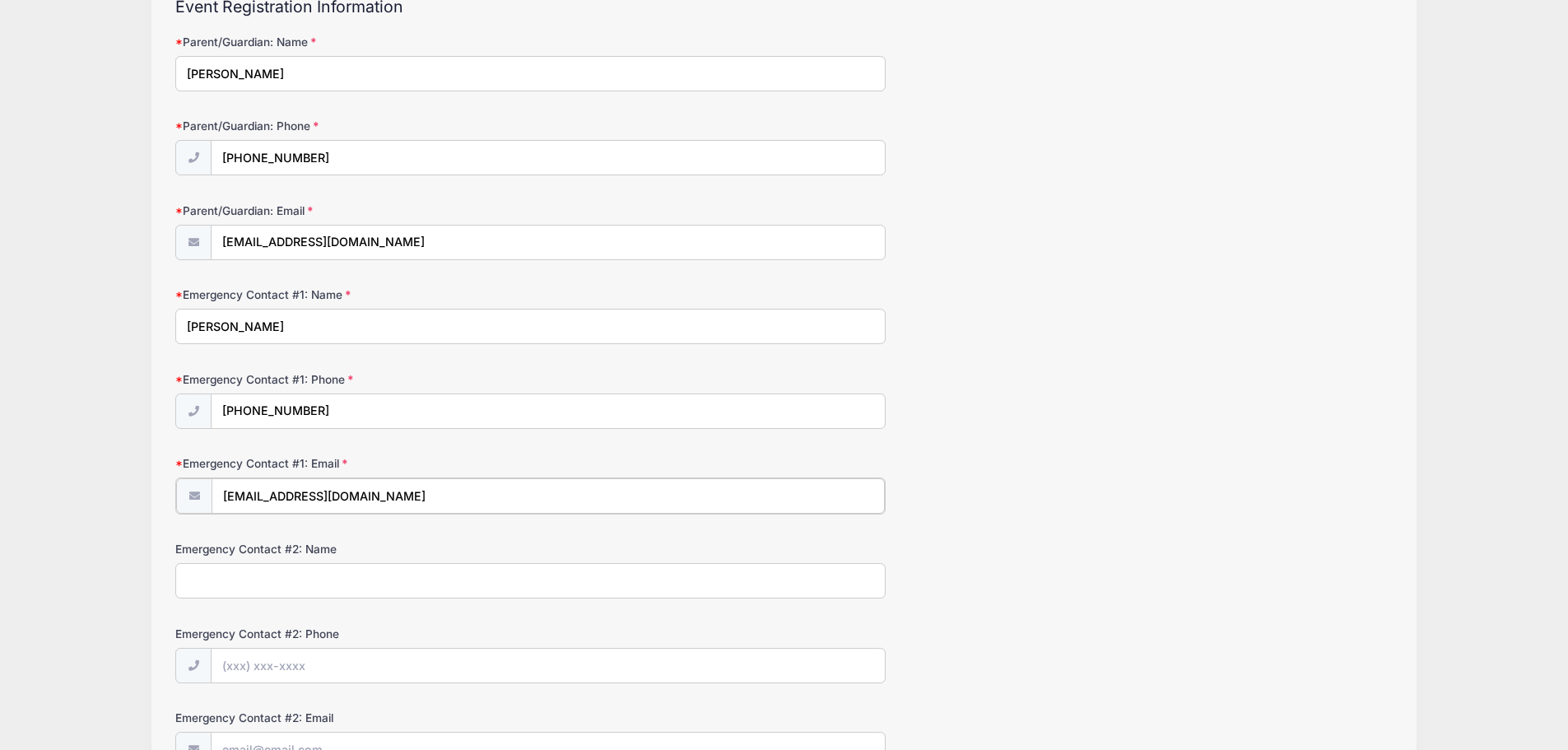
type input "larryof1@gmail.com"
click at [210, 591] on input "Emergency Contact #2: Name" at bounding box center [530, 579] width 710 height 35
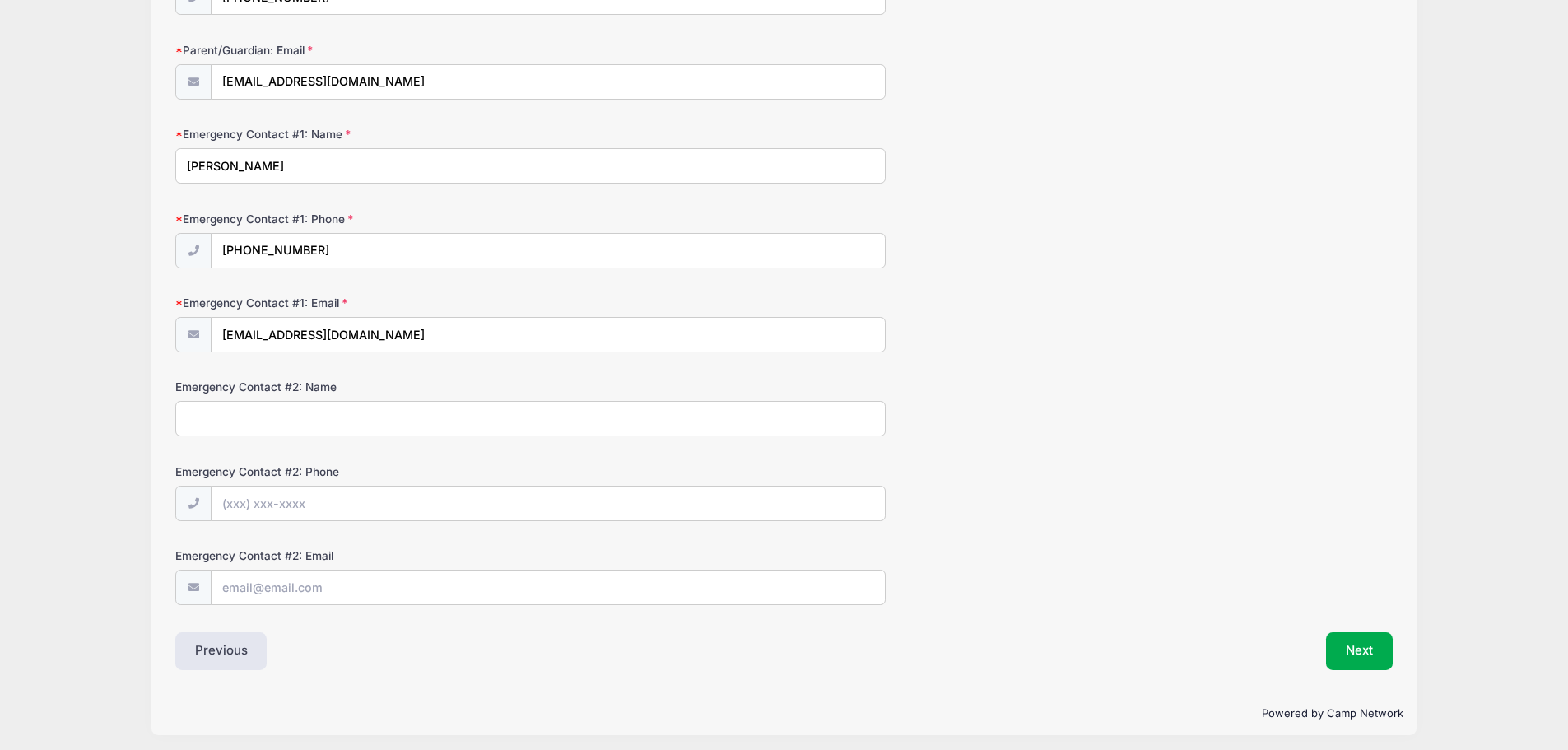
scroll to position [332, 0]
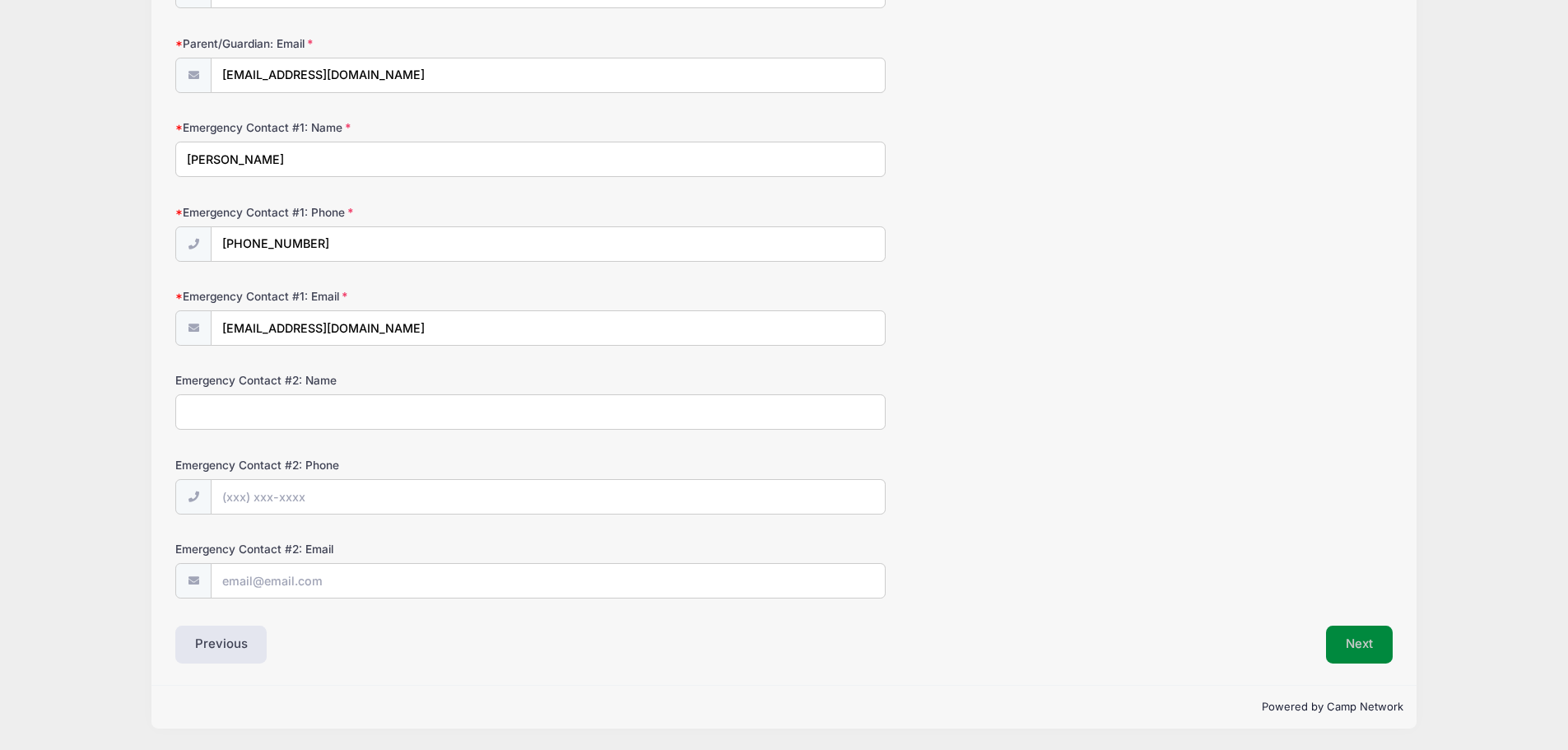
click at [1352, 643] on button "Next" at bounding box center [1359, 644] width 67 height 38
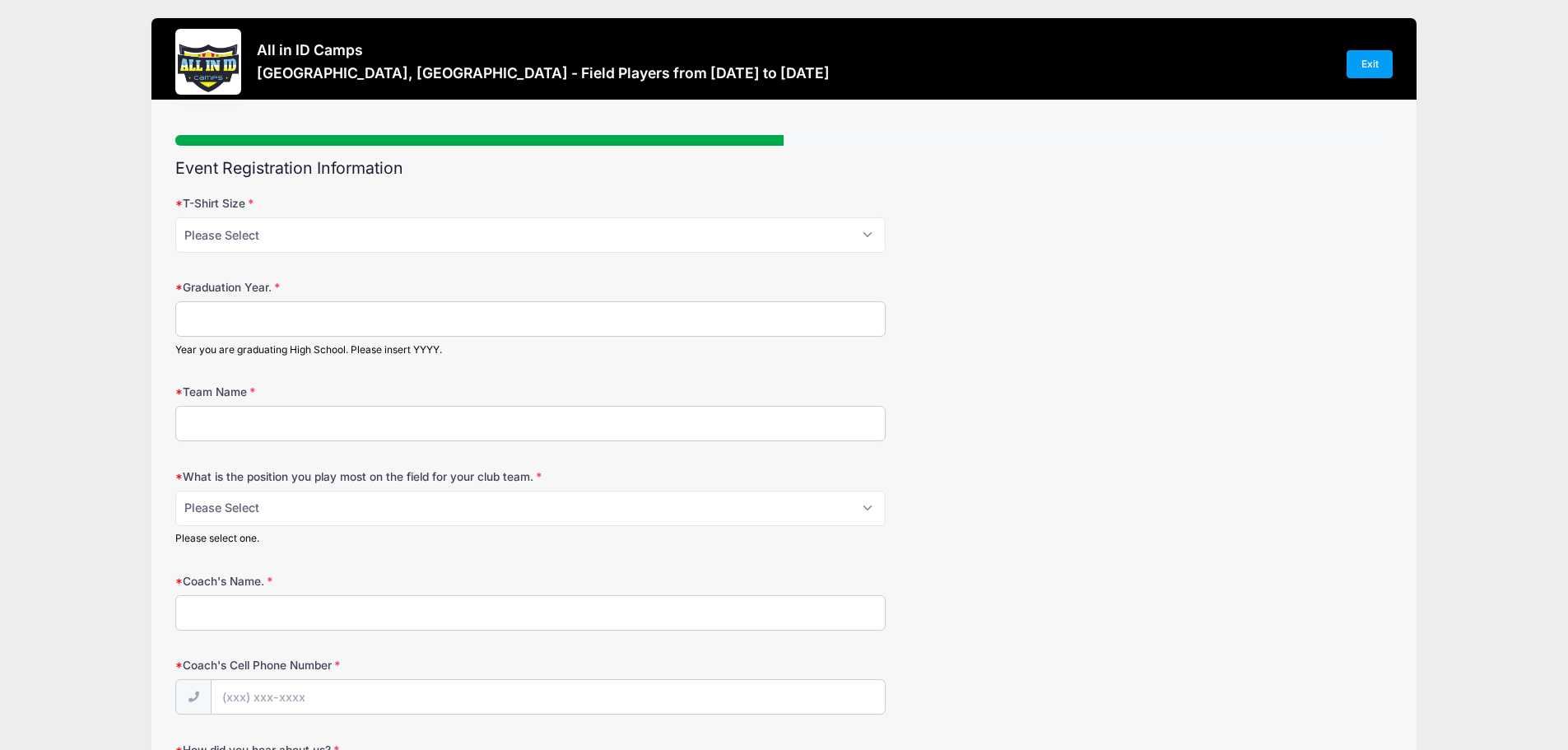
scroll to position [0, 0]
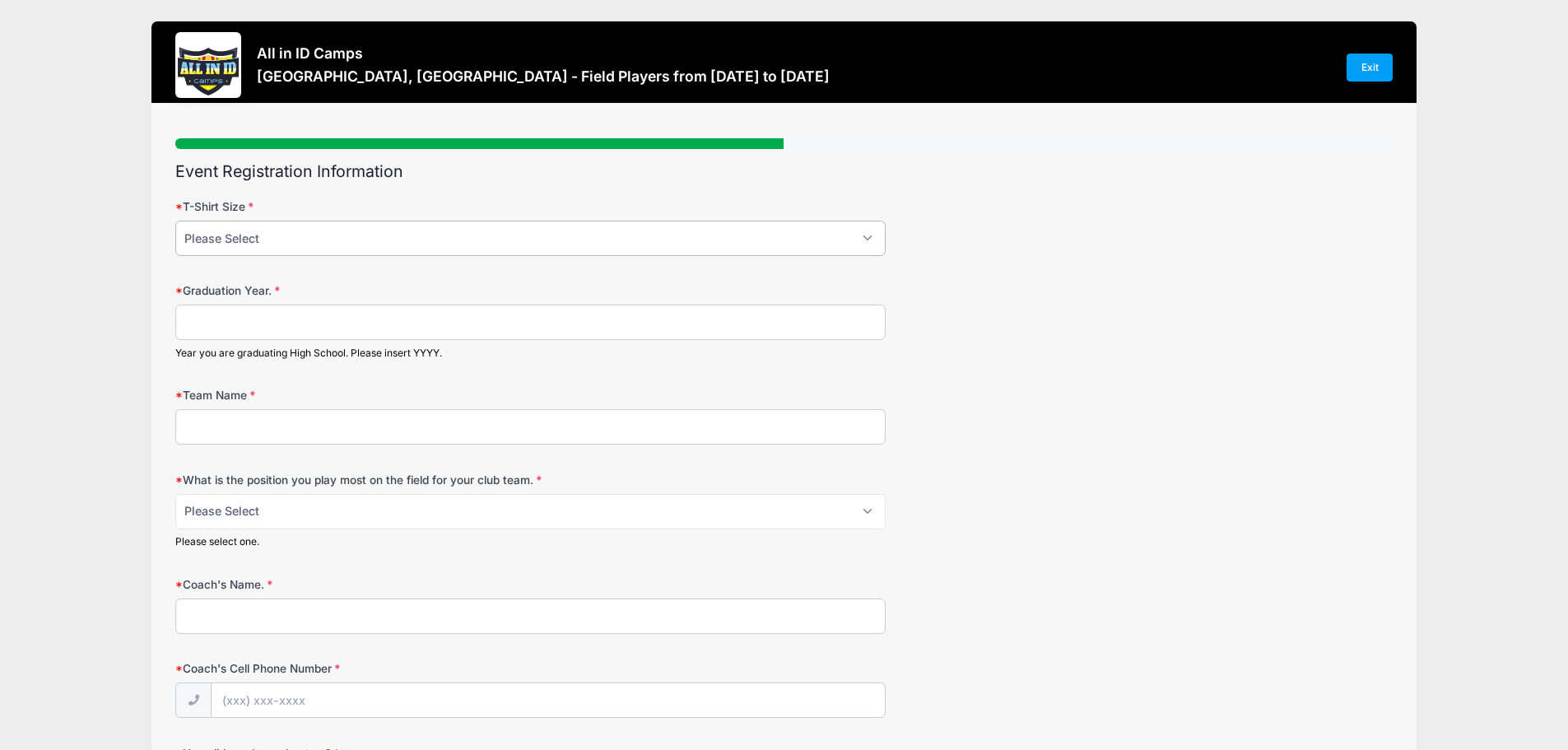
click at [325, 243] on select "Please Select YM YL AS AM AL AXL" at bounding box center [530, 237] width 710 height 35
select select "AM"
click at [175, 220] on select "Please Select YM YL AS AM AL AXL" at bounding box center [530, 237] width 710 height 35
click at [189, 315] on input "Graduation Year." at bounding box center [530, 321] width 710 height 35
type input "2026"
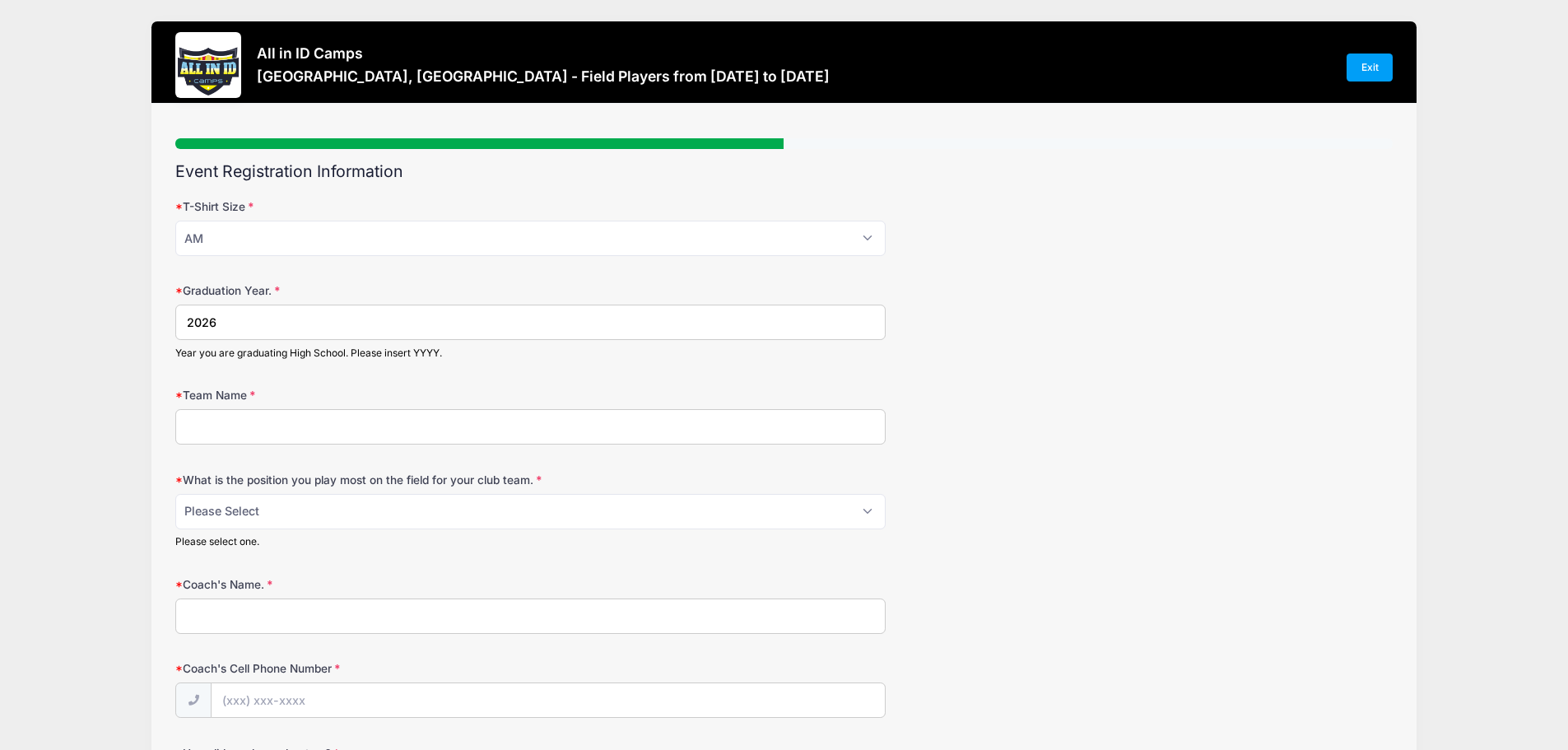
click at [196, 435] on input "Team Name" at bounding box center [530, 426] width 710 height 35
click at [196, 423] on input "Team Name" at bounding box center [530, 426] width 710 height 35
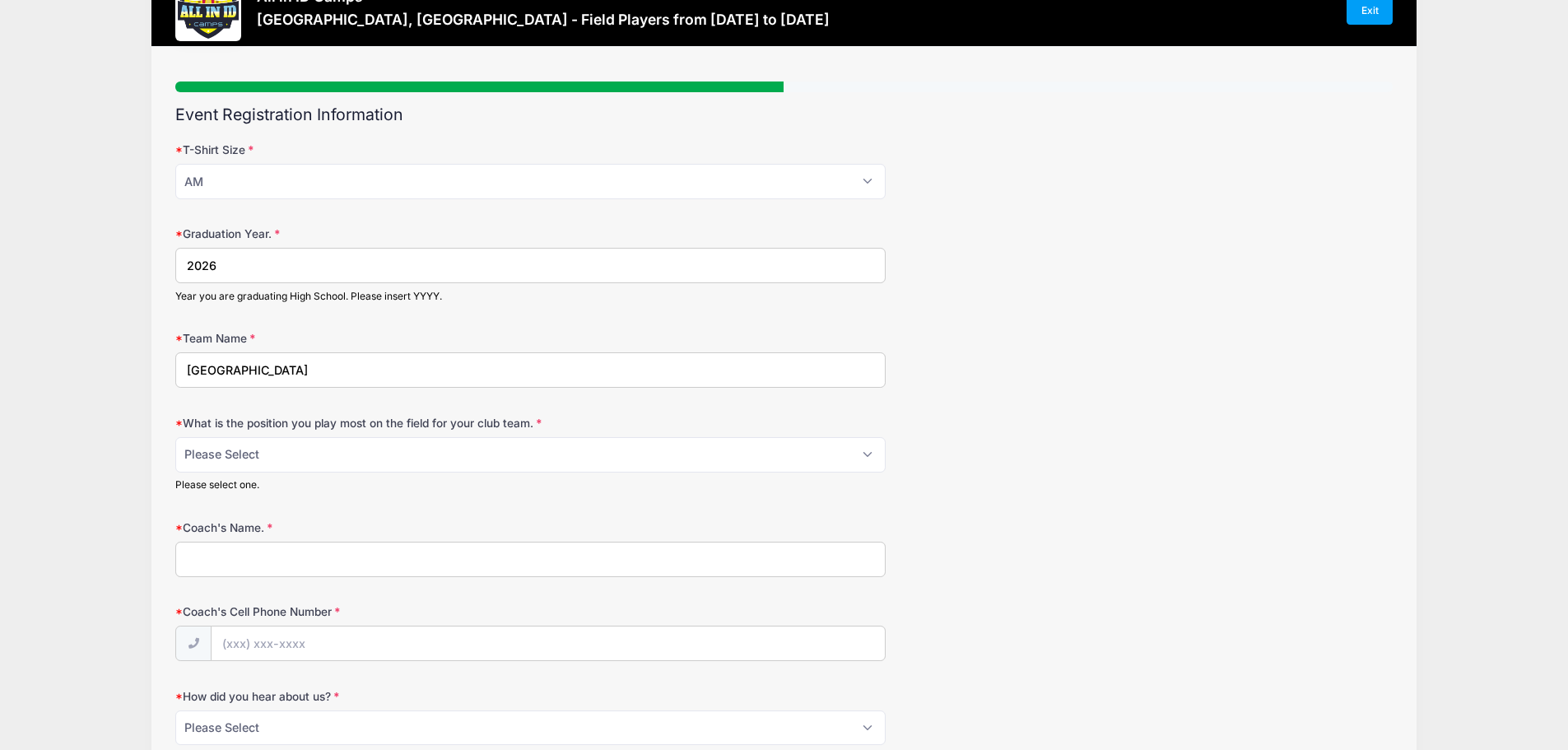
scroll to position [164, 0]
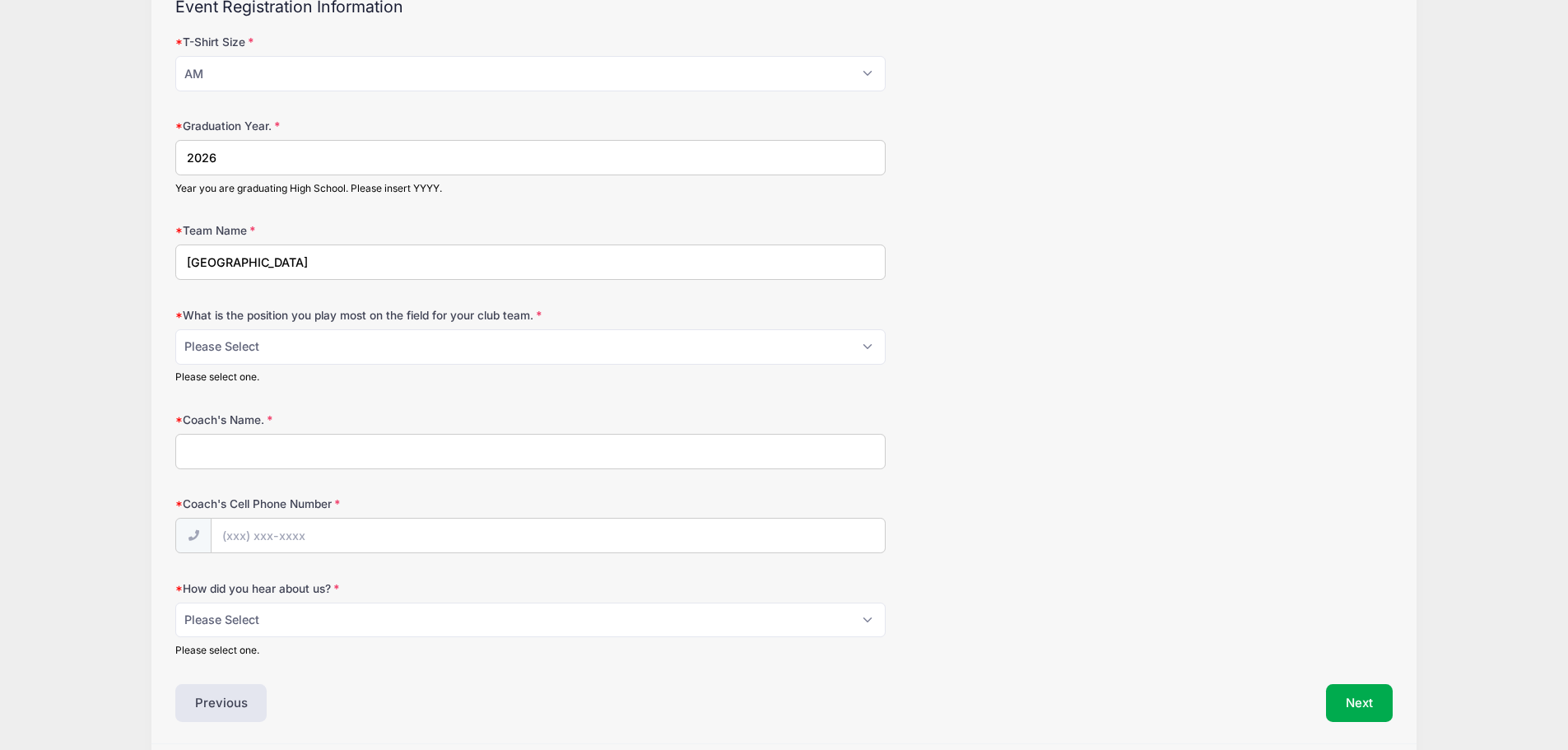
type input "Notre Dame Academy High School"
click at [210, 356] on select "Please Select 1-GK 2-RB 3-LB 4-CB 5-CB 6-DCM 7- Right Winger 8- CM 9-Striker 10…" at bounding box center [530, 347] width 710 height 35
select select "6-DCM"
click at [175, 329] on select "Please Select 1-GK 2-RB 3-LB 4-CB 5-CB 6-DCM 7- Right Winger 8- CM 9-Striker 10…" at bounding box center [530, 347] width 710 height 35
click at [201, 449] on input "Coach's Name." at bounding box center [530, 451] width 710 height 35
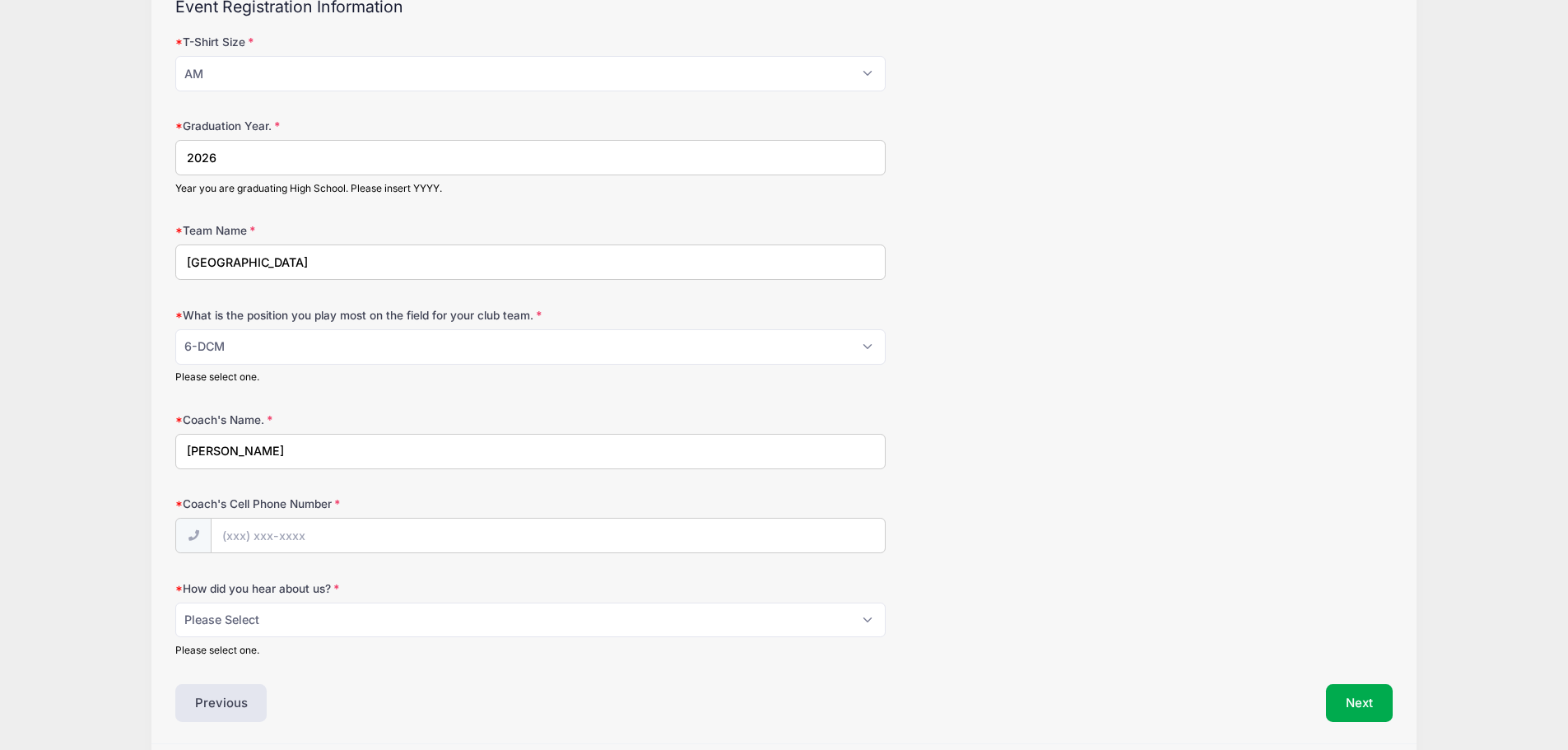
type input "Nick Senise"
click at [228, 535] on input "Coach's Cell Phone Number" at bounding box center [548, 536] width 673 height 35
type input "(646) 515-0920"
click at [198, 621] on select "Please Select Email Website Friend Coach Facebook Instagram Google Card at Tour…" at bounding box center [530, 620] width 710 height 35
select select "Other"
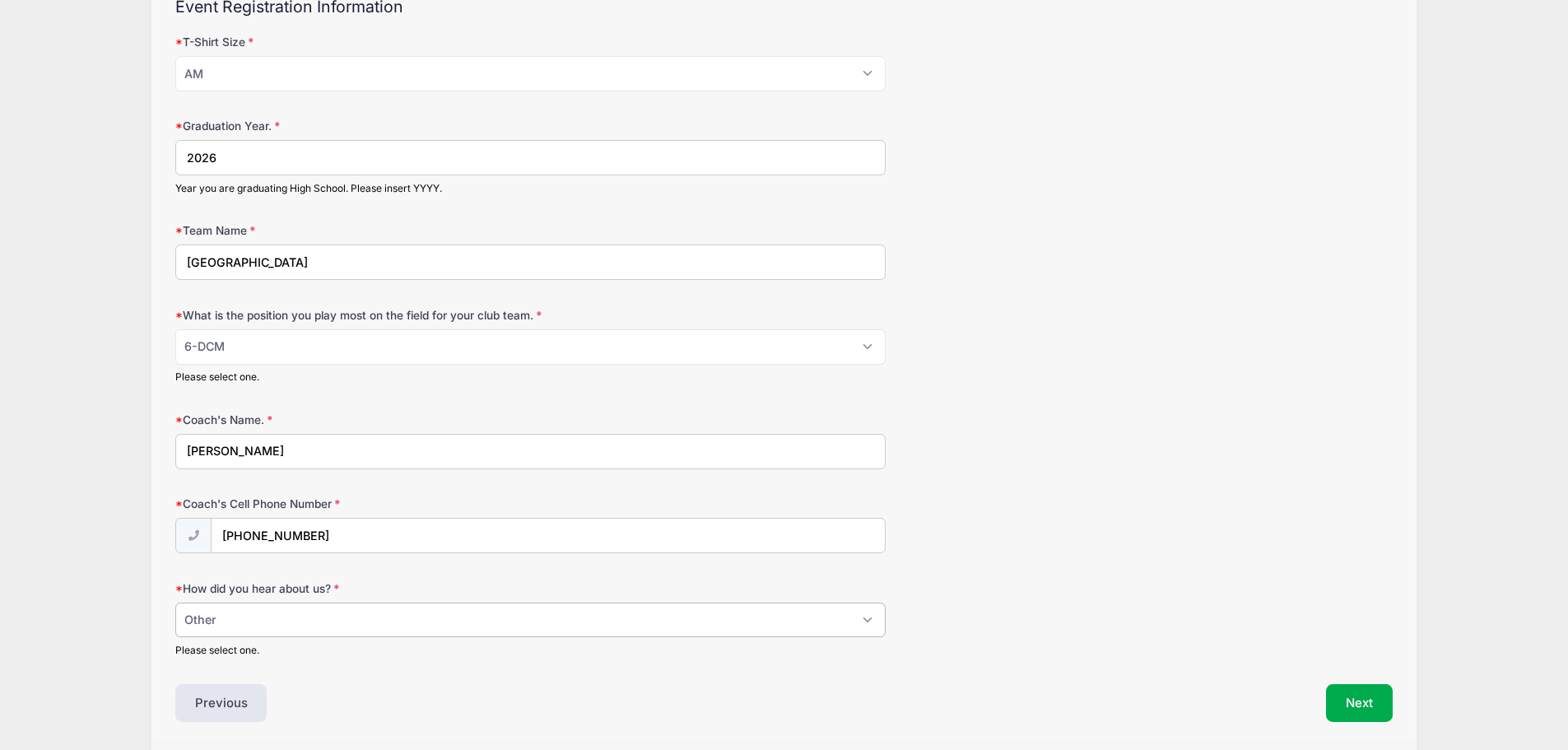
click at [175, 603] on select "Please Select Email Website Friend Coach Facebook Instagram Google Card at Tour…" at bounding box center [530, 620] width 710 height 35
click at [450, 684] on div "Previous" at bounding box center [475, 703] width 617 height 38
click at [1370, 708] on button "Next" at bounding box center [1359, 703] width 67 height 38
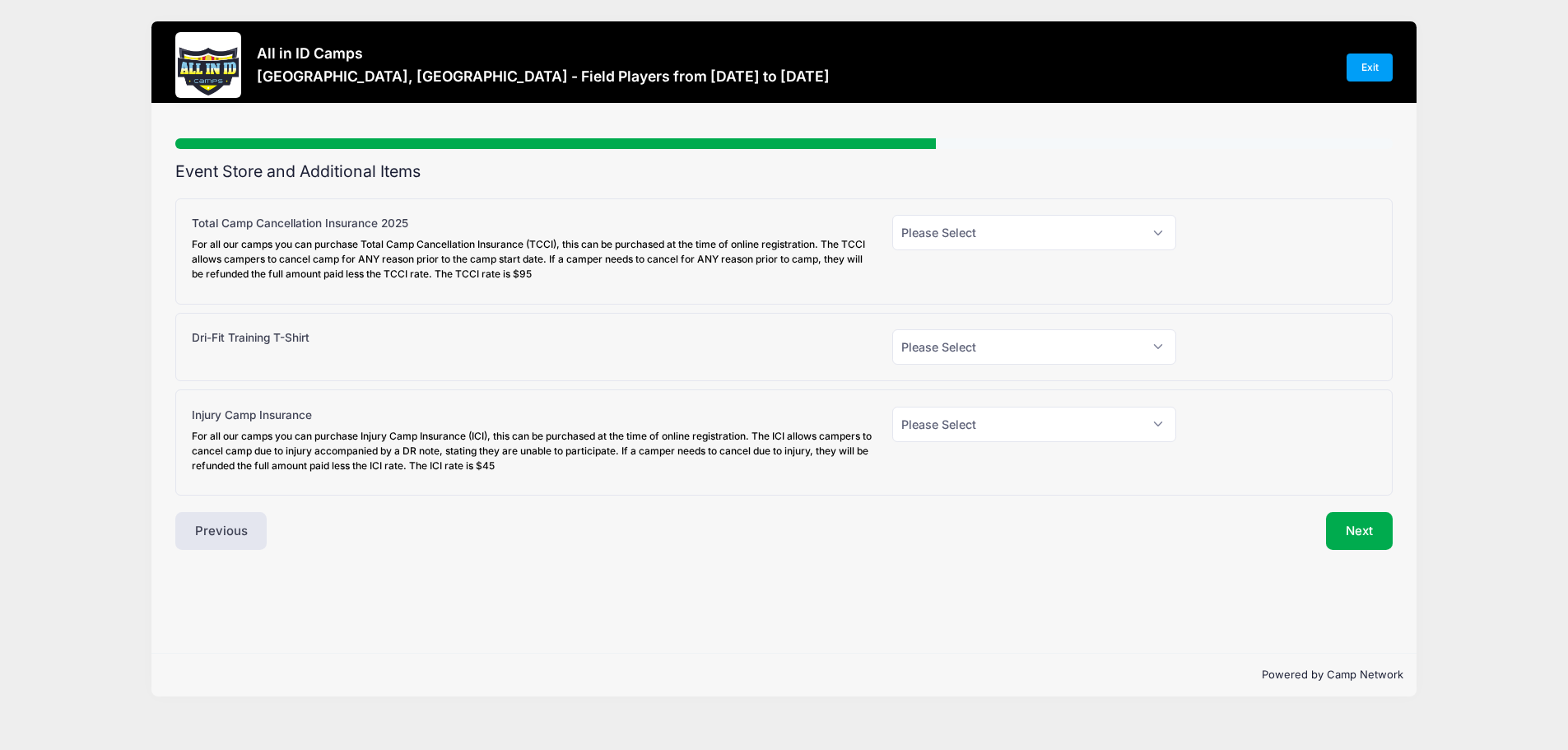
scroll to position [0, 0]
click at [994, 236] on select "Please Select Yes (+$95.00) No" at bounding box center [1042, 232] width 286 height 35
select select "1"
click at [899, 215] on select "Please Select Yes (+$95.00) No" at bounding box center [1042, 232] width 286 height 35
click at [960, 347] on select "Please Select Yes (+$30.00) No" at bounding box center [1042, 347] width 286 height 35
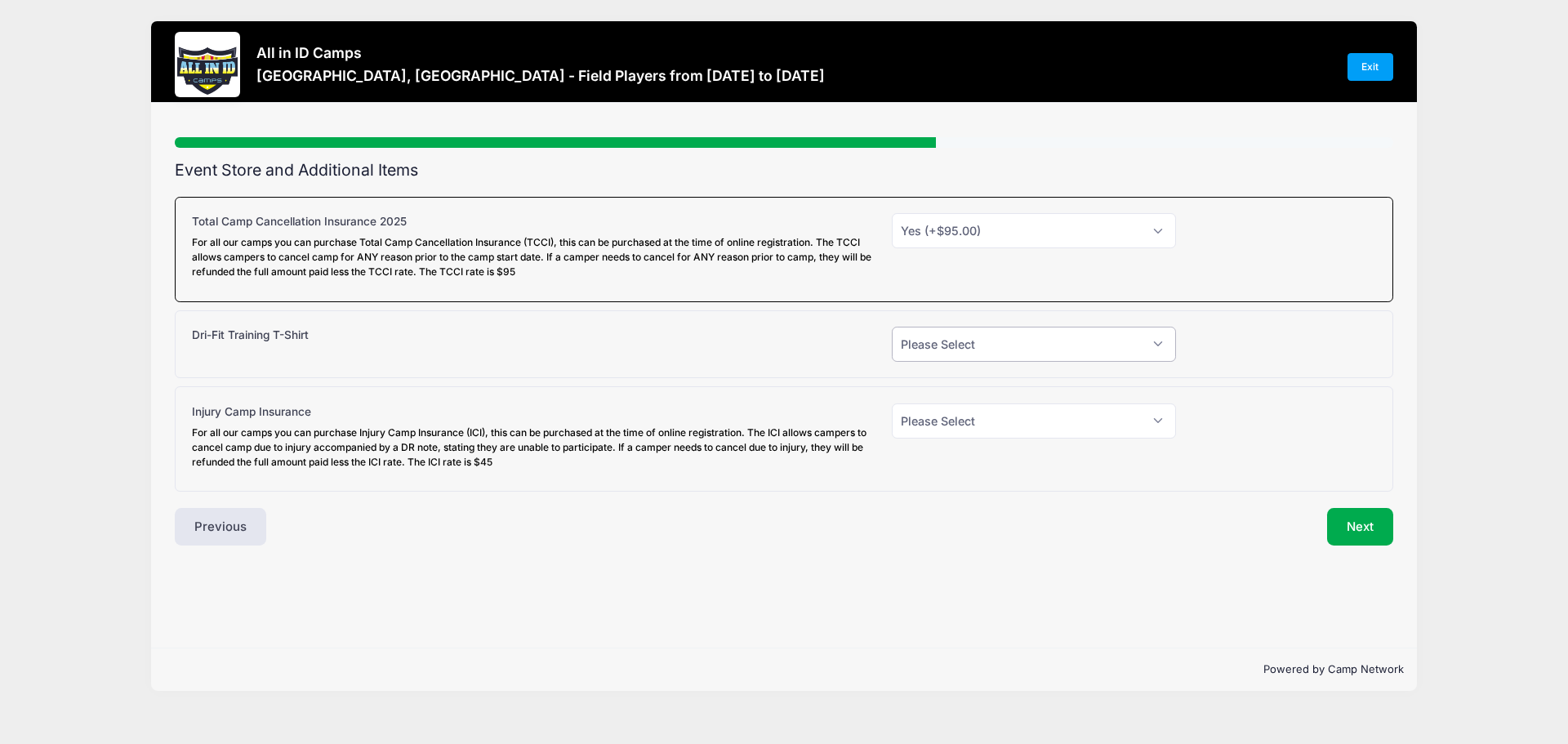
select select "1"
click at [892, 327] on select "Please Select Yes (+$30.00) No" at bounding box center [1033, 344] width 284 height 35
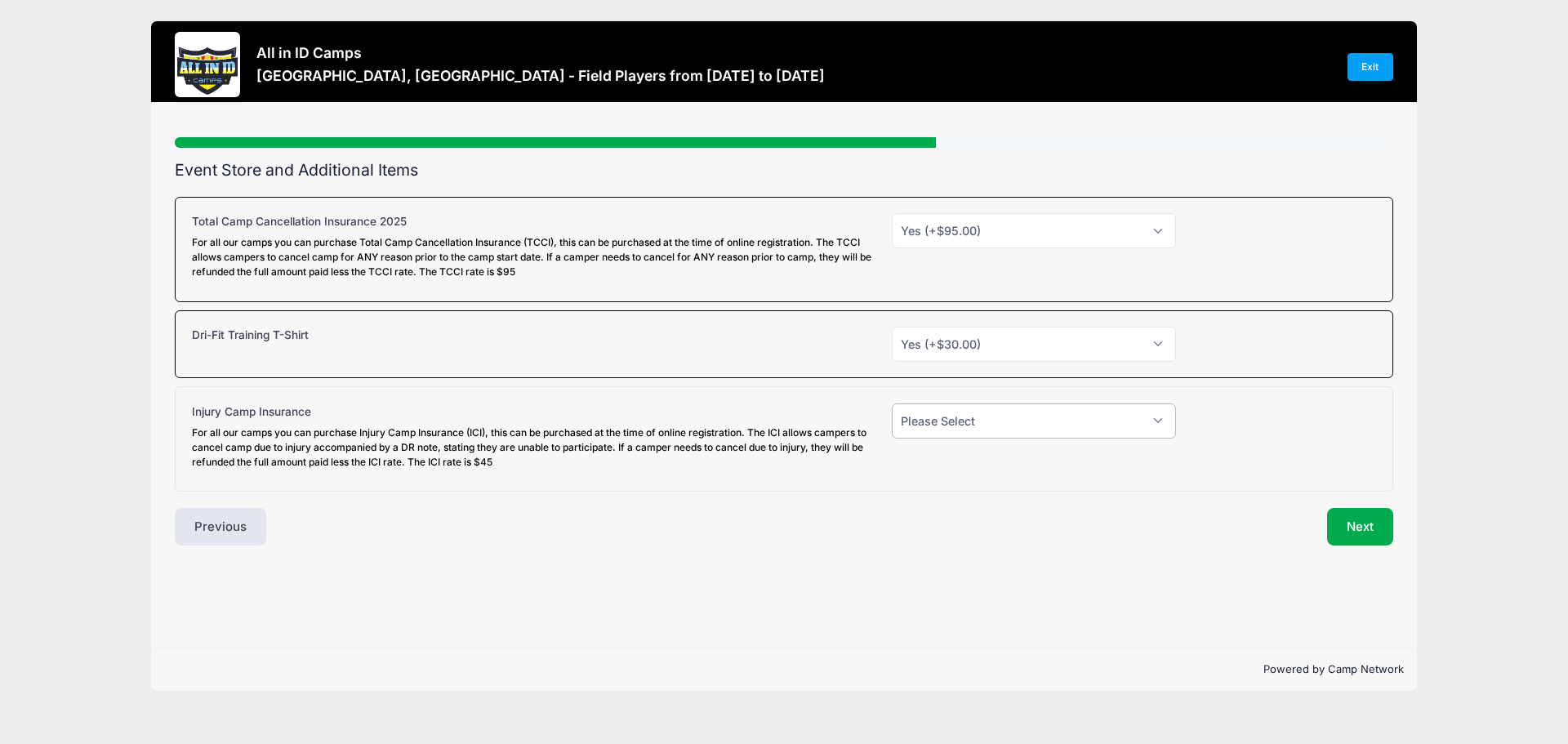
click at [1067, 426] on select "Please Select Yes (+$45.00) No" at bounding box center [1033, 421] width 284 height 35
select select "0"
click at [892, 404] on select "Please Select Yes (+$45.00) No" at bounding box center [1033, 421] width 284 height 35
click at [1356, 529] on button "Next" at bounding box center [1360, 526] width 66 height 38
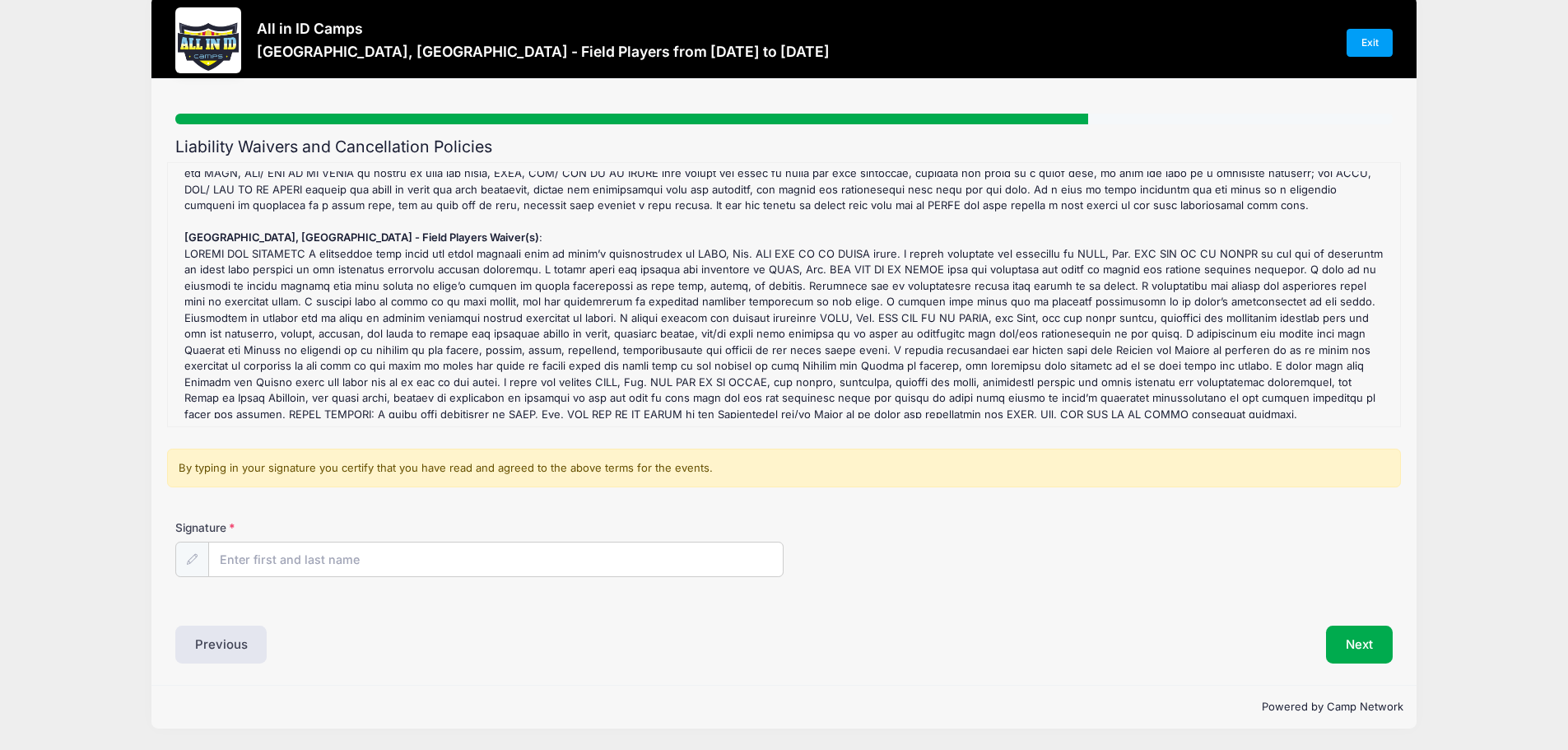
scroll to position [748, 0]
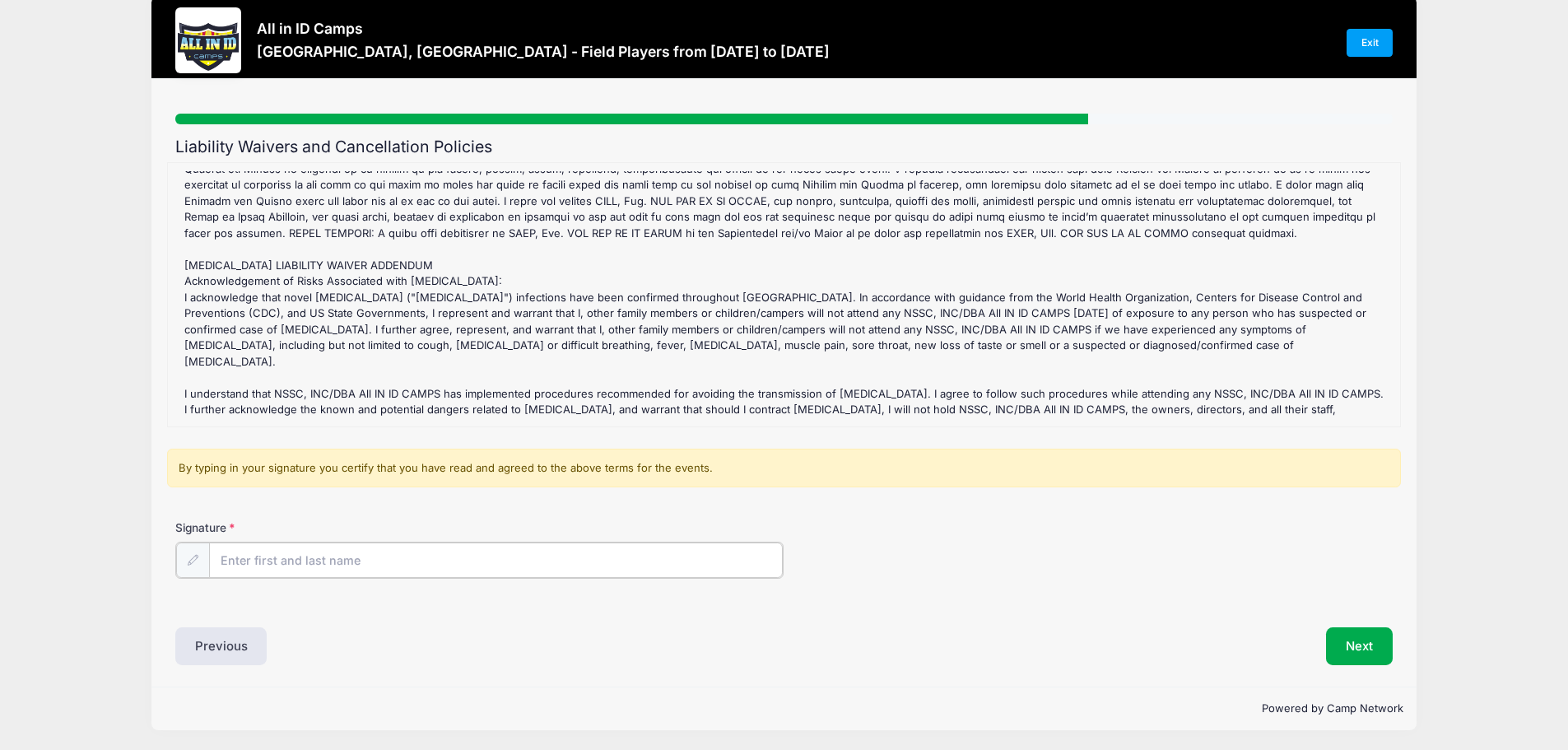
drag, startPoint x: 215, startPoint y: 555, endPoint x: 227, endPoint y: 556, distance: 12.0
click at [227, 556] on input "Signature" at bounding box center [496, 560] width 575 height 35
type input "Diane OFriel"
click at [1364, 645] on button "Next" at bounding box center [1359, 644] width 67 height 38
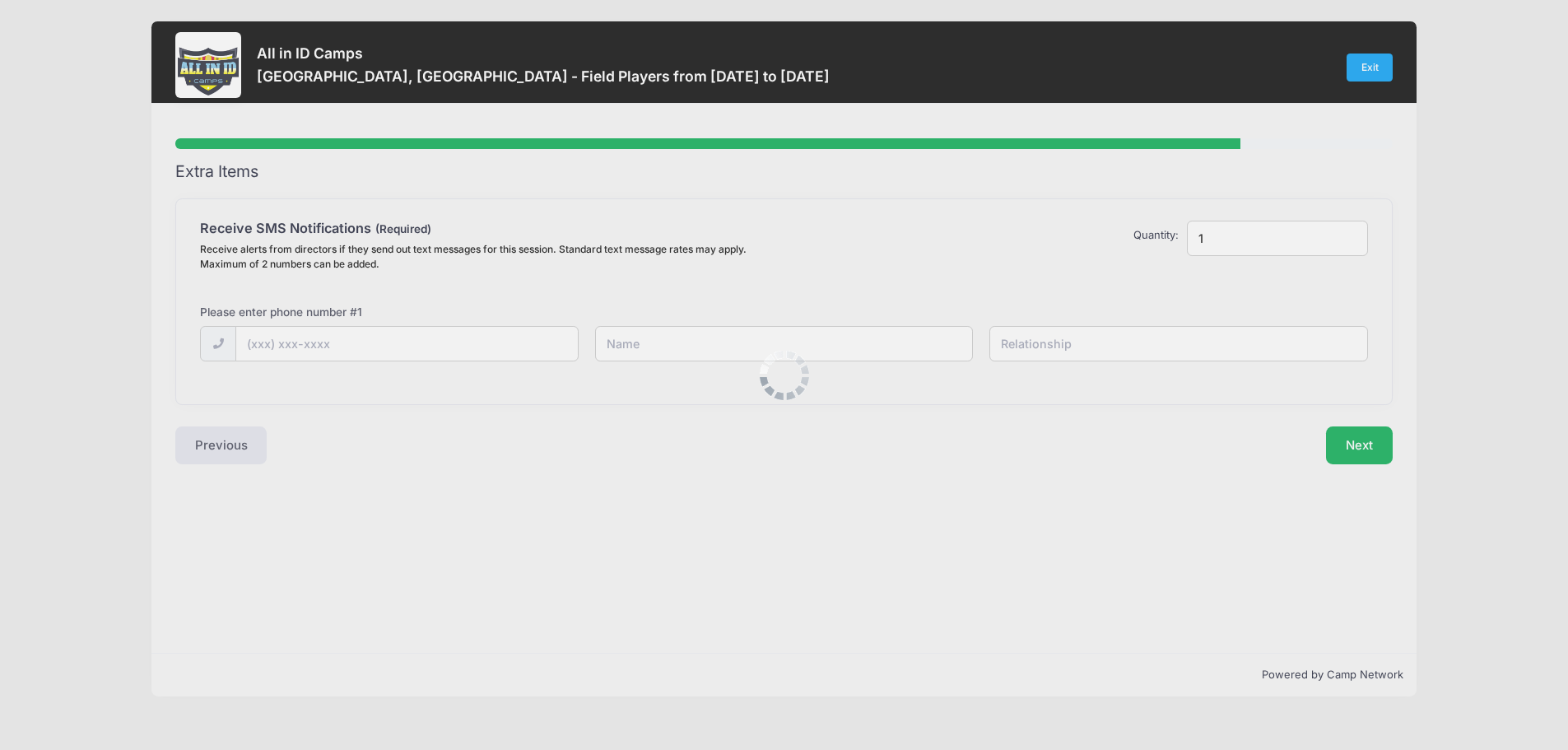
scroll to position [0, 0]
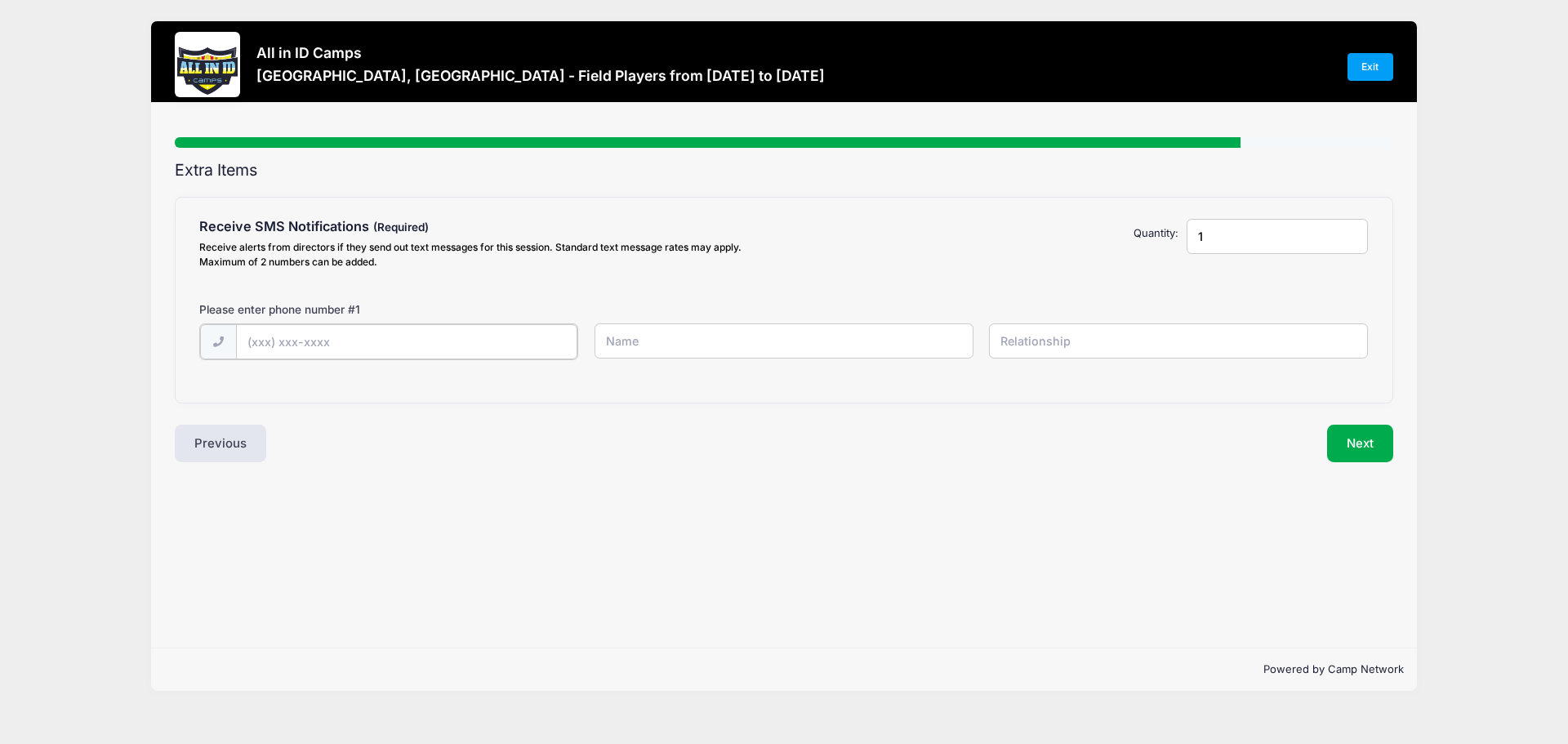
click at [287, 344] on input "text" at bounding box center [407, 341] width 342 height 35
type input "(917) 885-4161"
type input "Diane OFriel"
click at [1025, 344] on input "text" at bounding box center [1178, 340] width 379 height 35
type input "Mother"
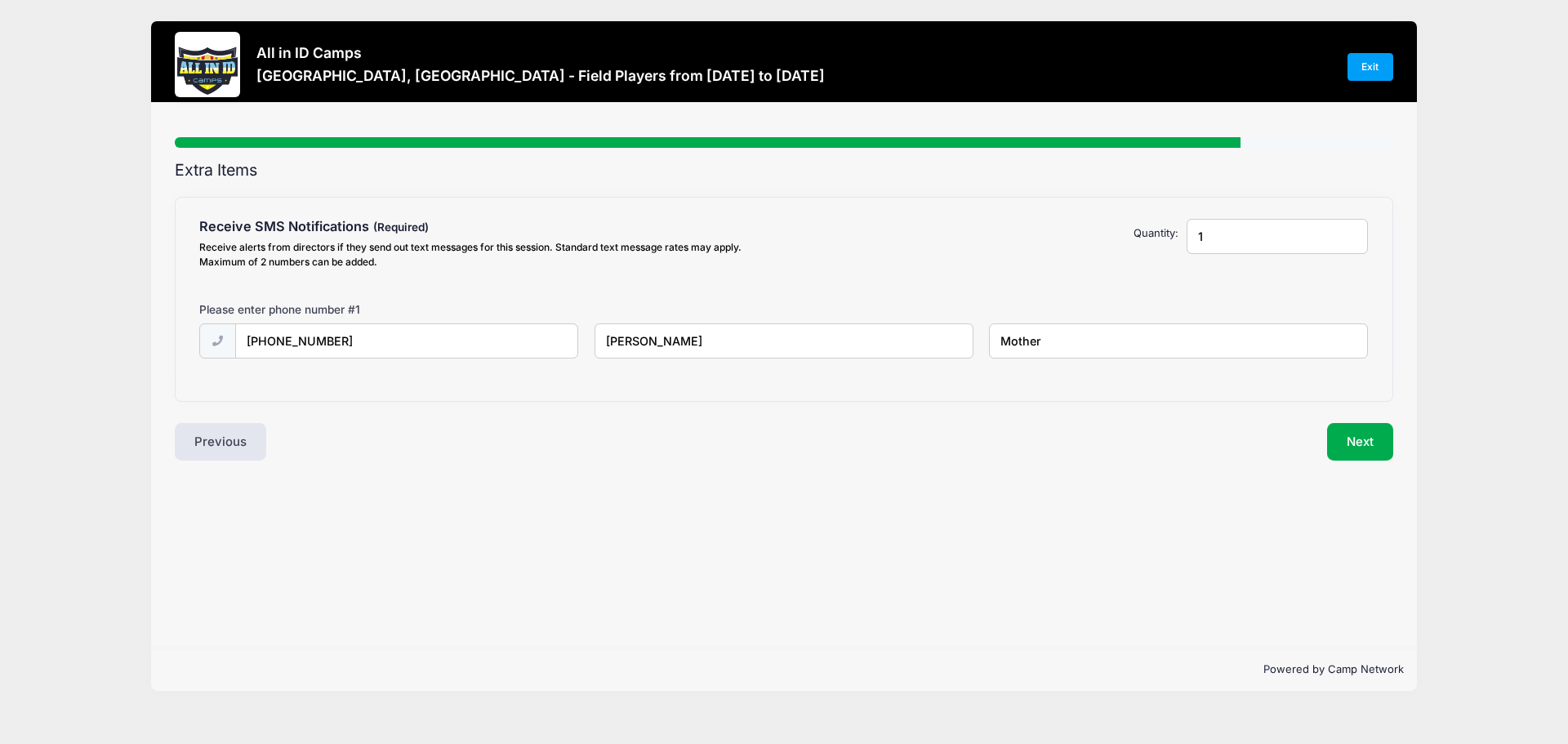
click at [775, 655] on div "Powered by Camp Network" at bounding box center [784, 669] width 1266 height 43
click at [1352, 441] on button "Next" at bounding box center [1360, 441] width 66 height 38
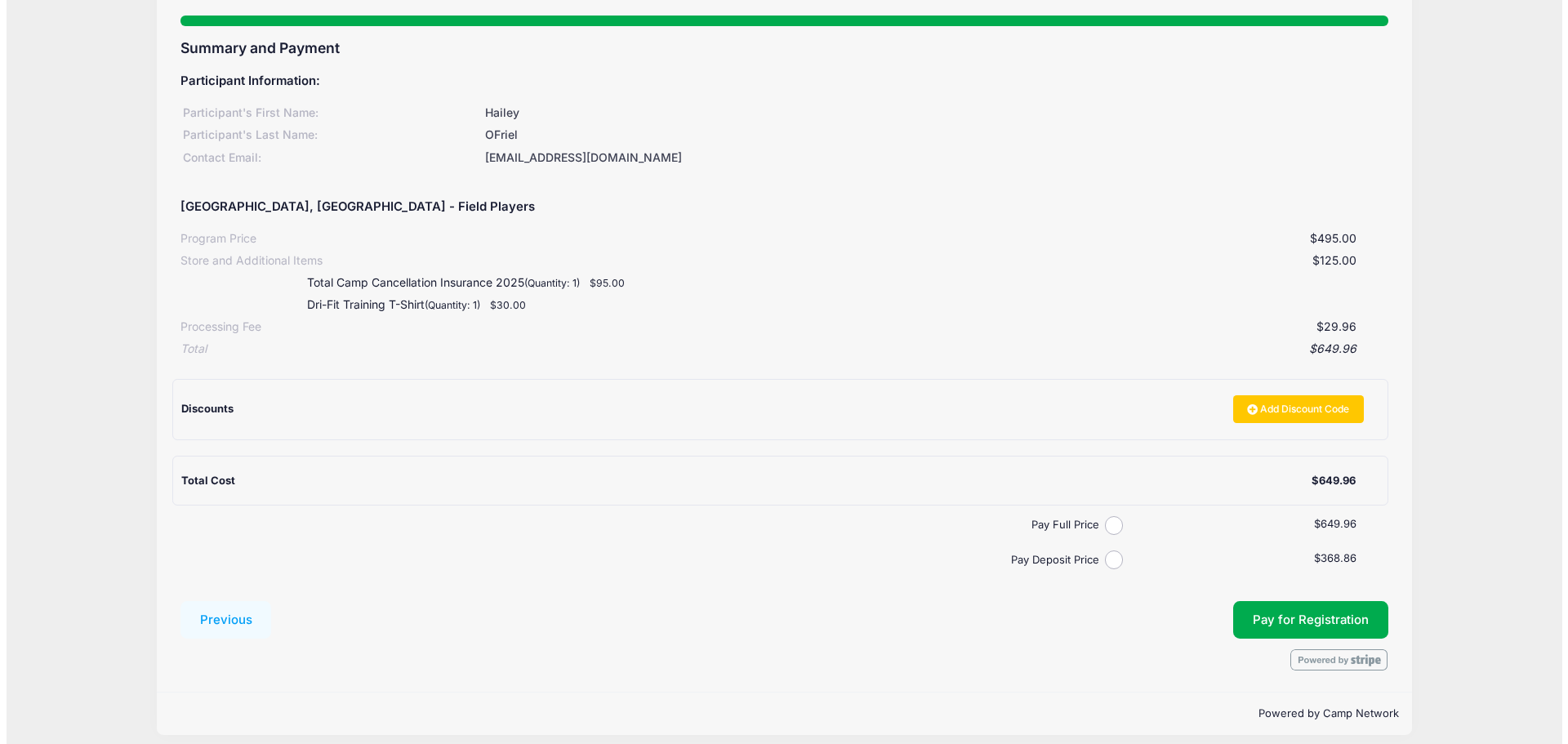
scroll to position [134, 0]
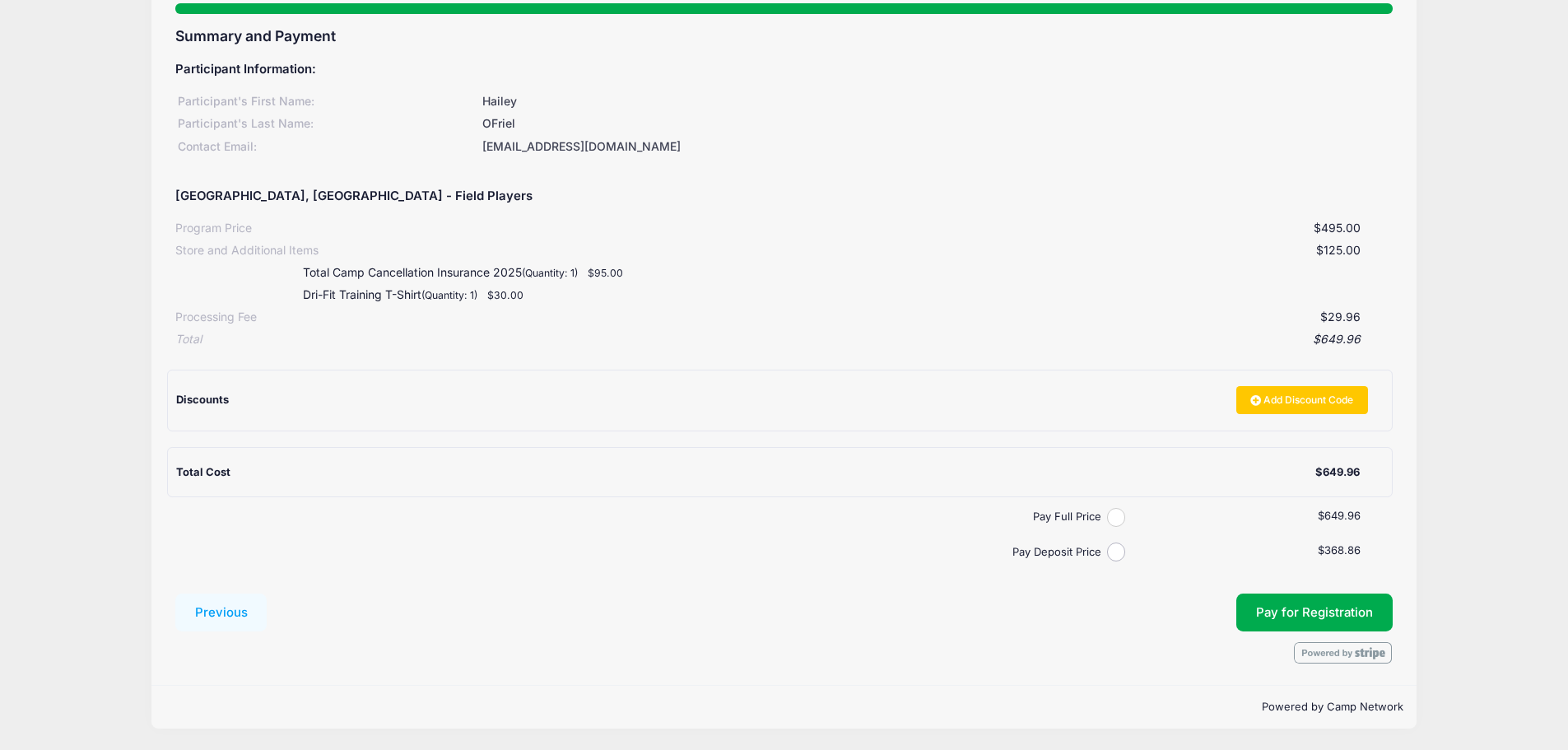
click at [1119, 518] on input "Pay Full Price" at bounding box center [1117, 517] width 19 height 19
radio input "true"
click at [1295, 615] on button "Pay for Registration" at bounding box center [1314, 613] width 156 height 38
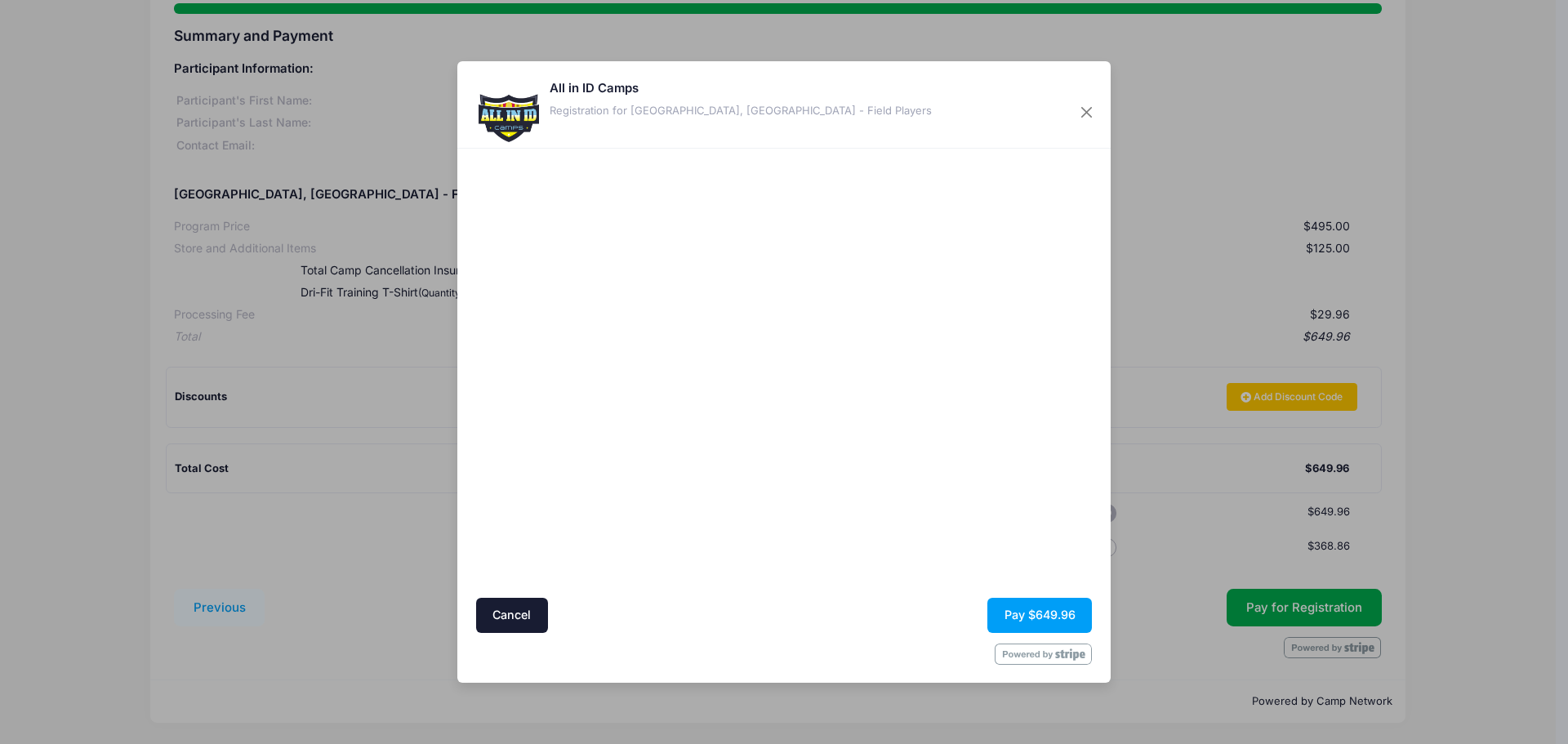
click at [895, 513] on div at bounding box center [943, 372] width 301 height 432
click at [1031, 613] on button "Pay $649.96" at bounding box center [1040, 615] width 105 height 35
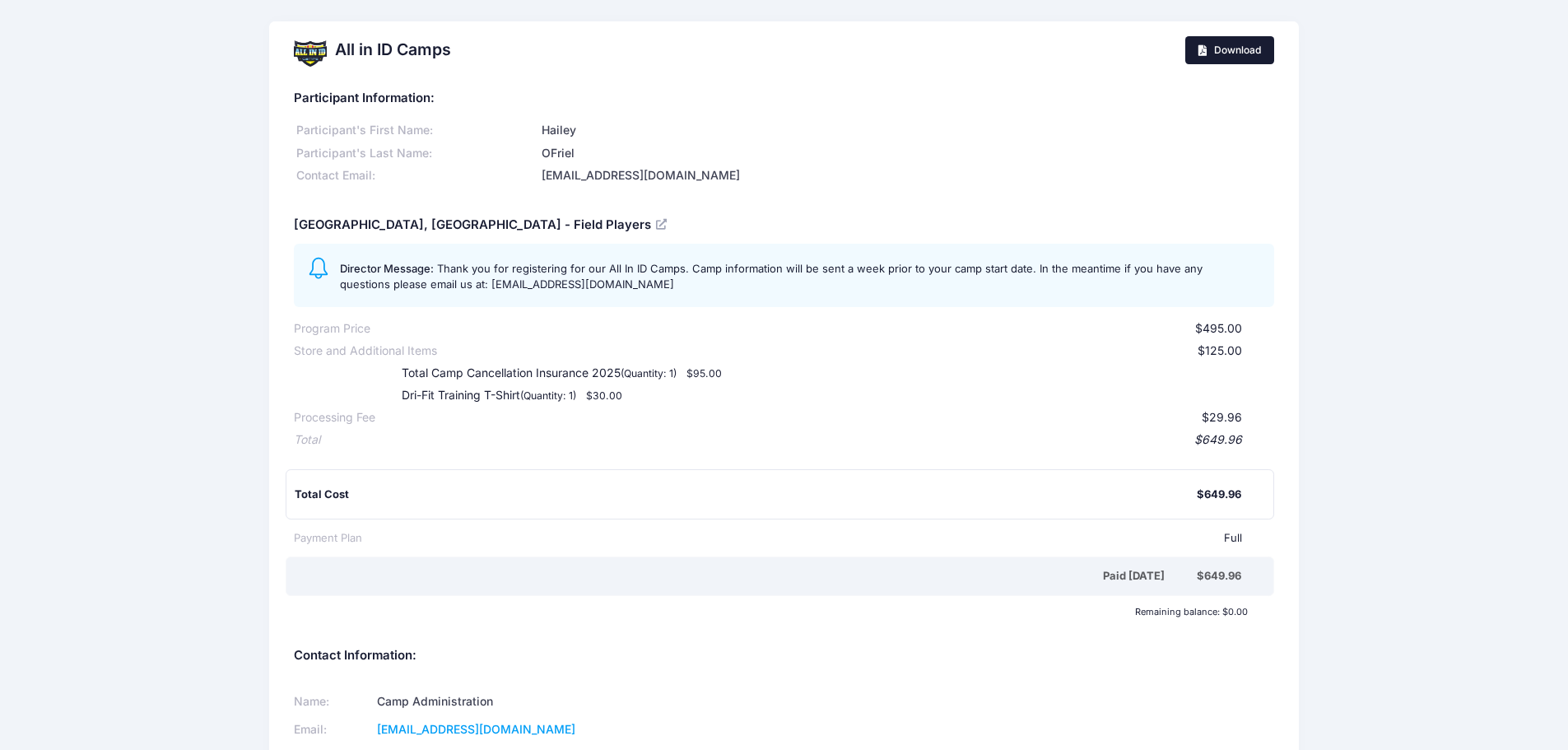
click at [1250, 52] on span "Download" at bounding box center [1238, 50] width 47 height 13
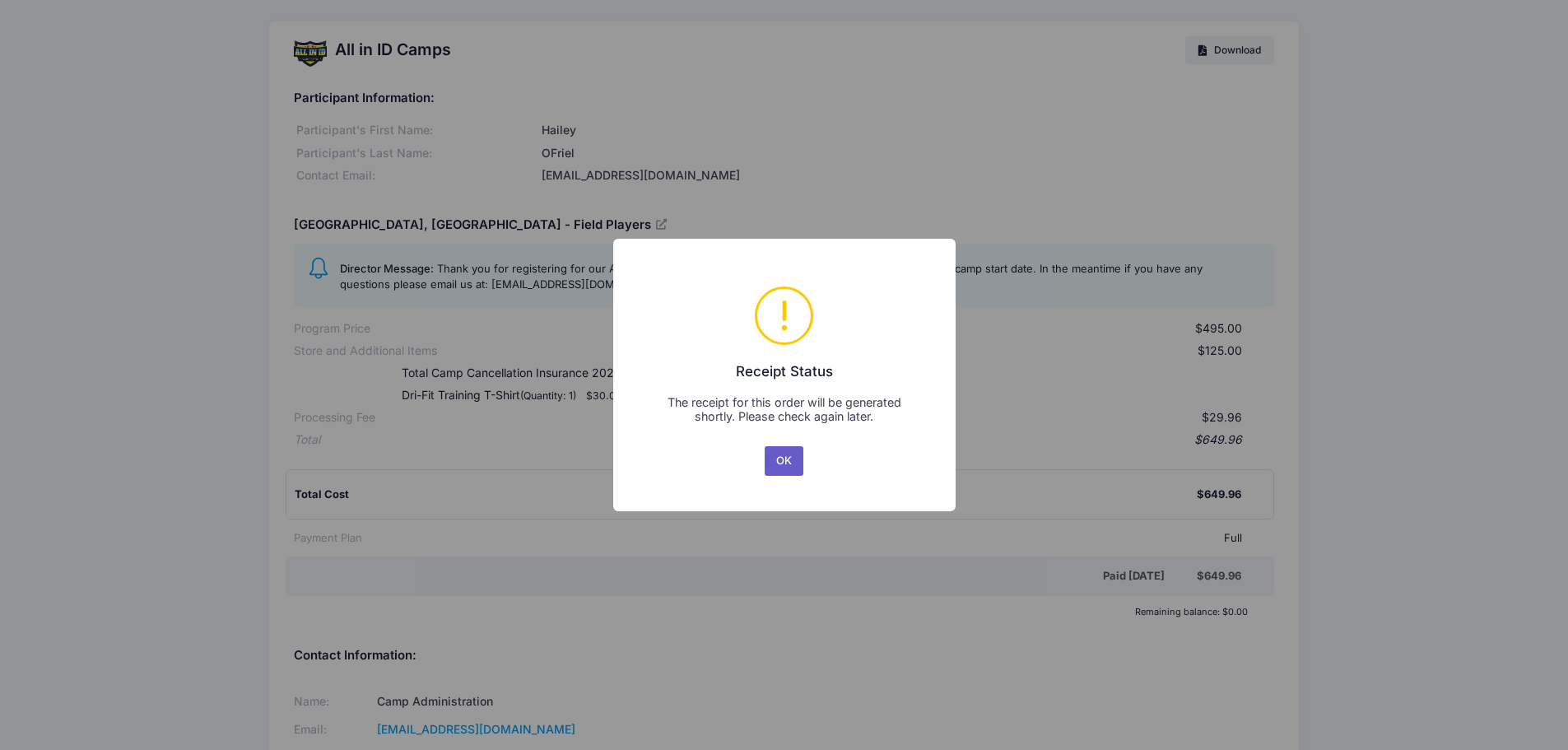
click at [788, 459] on button "OK" at bounding box center [784, 460] width 40 height 30
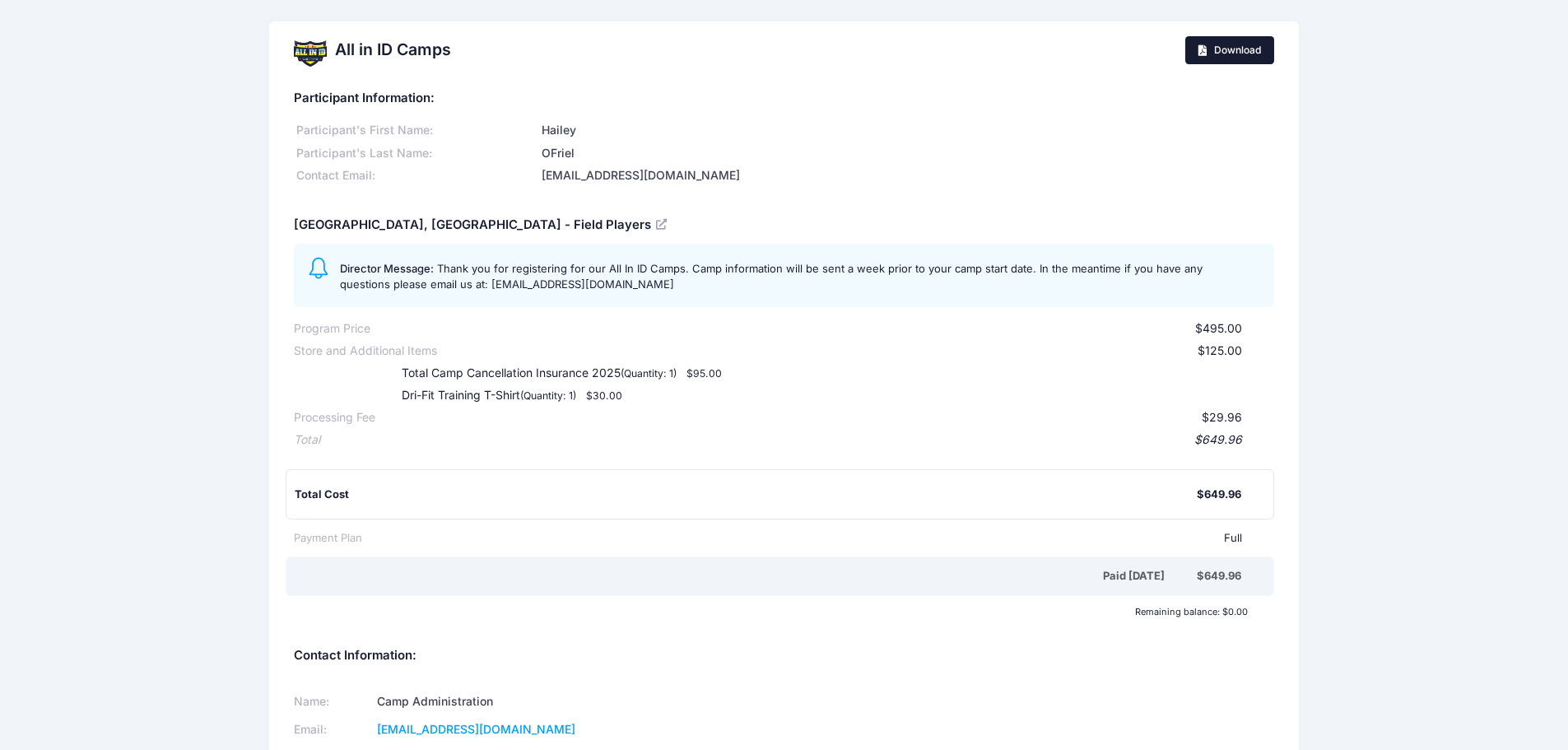
scroll to position [314, 0]
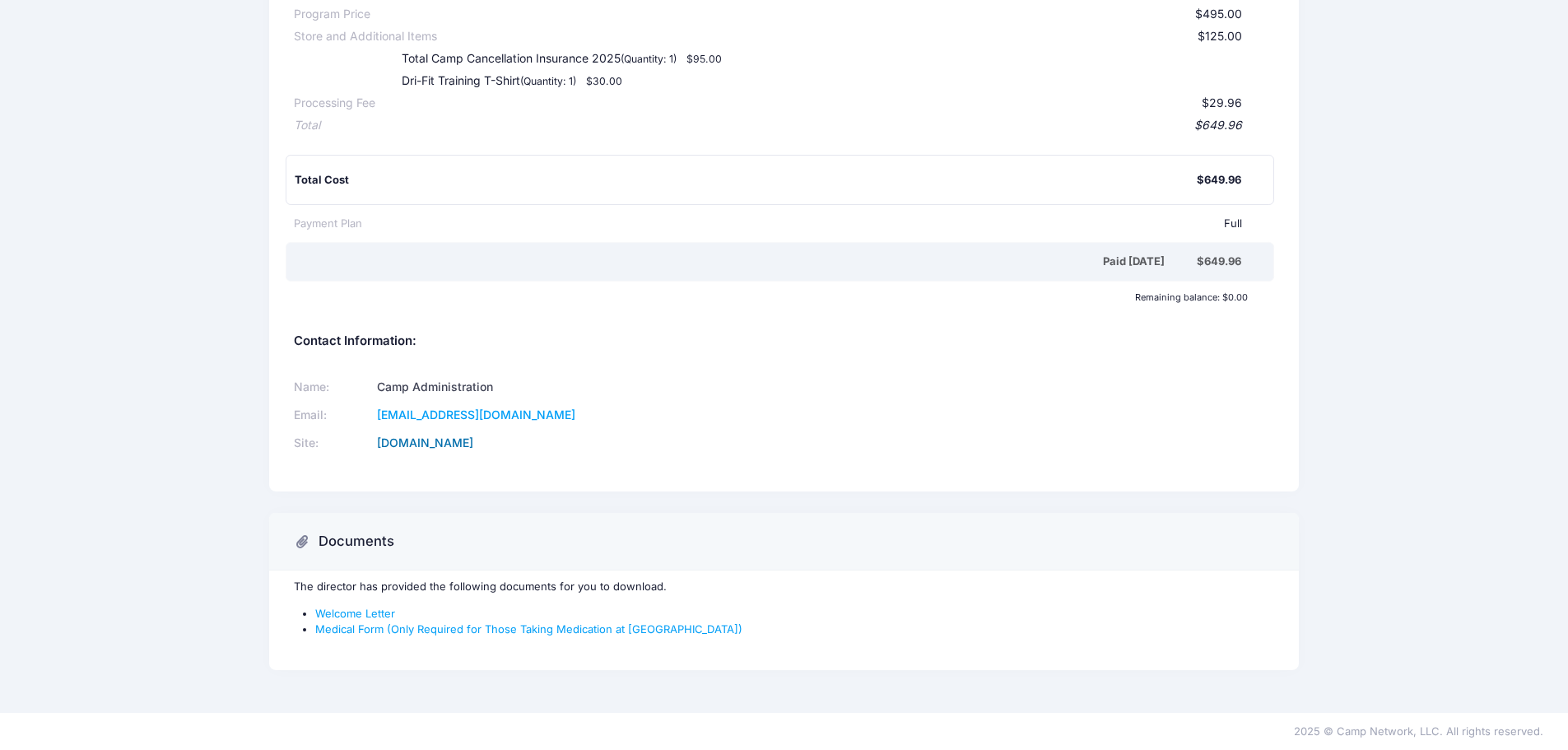
click at [447, 446] on link "allinidcamps.com" at bounding box center [425, 442] width 97 height 14
